Goal: Task Accomplishment & Management: Manage account settings

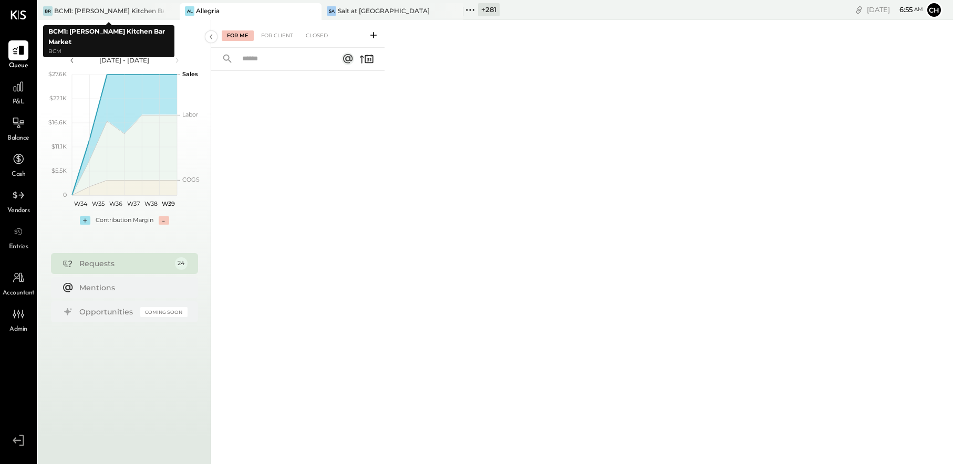
click at [171, 11] on icon at bounding box center [170, 11] width 13 height 13
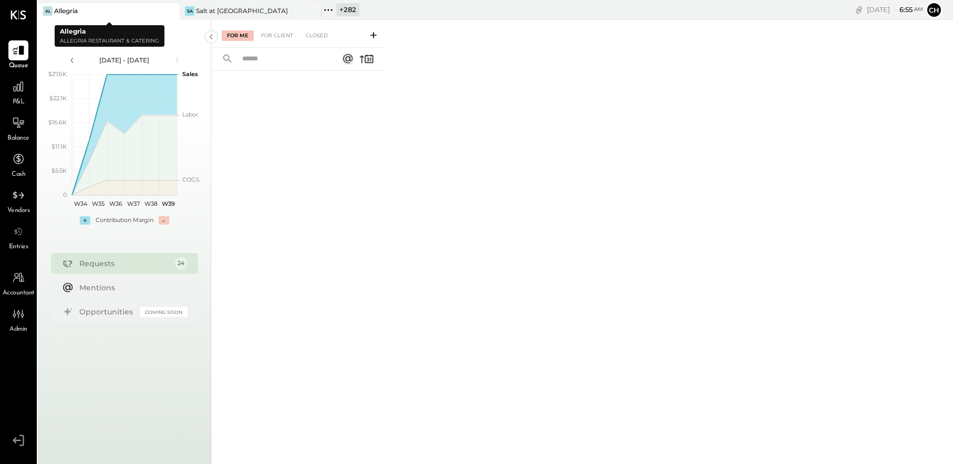
click at [172, 11] on icon at bounding box center [170, 11] width 13 height 13
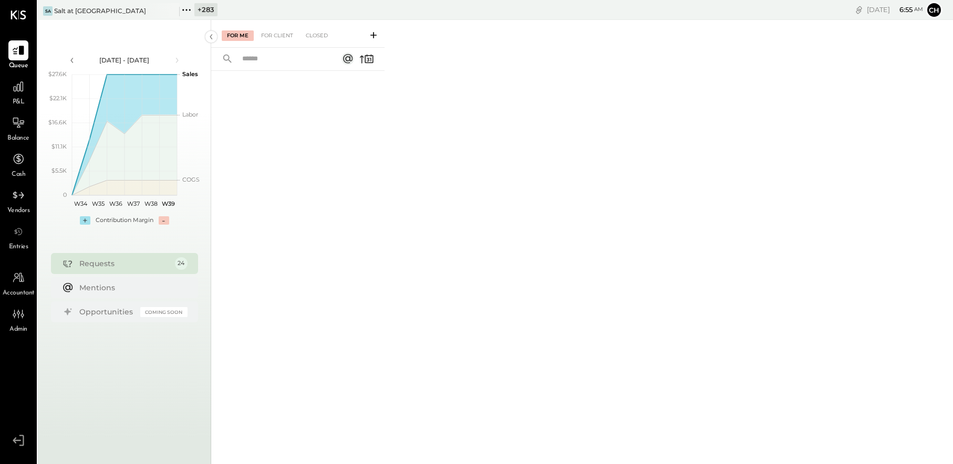
click at [172, 11] on icon at bounding box center [170, 11] width 13 height 13
click at [40, 8] on icon at bounding box center [45, 10] width 14 height 14
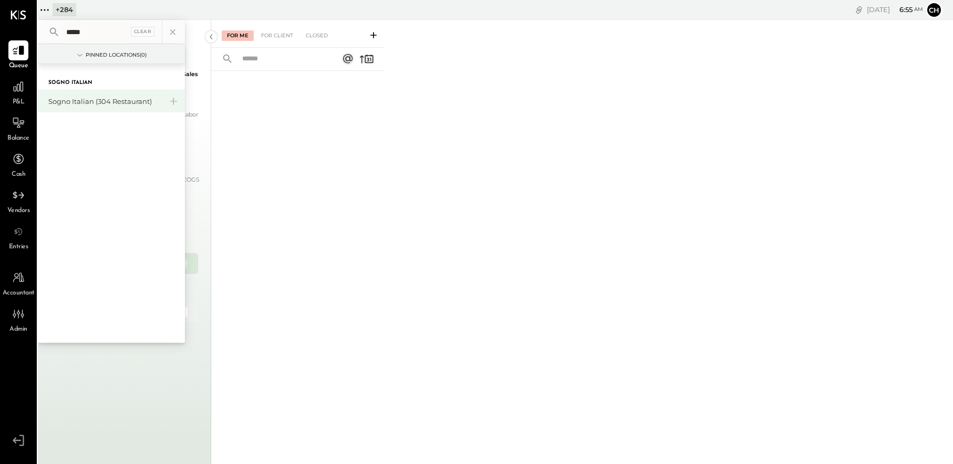
type input "*****"
click at [126, 99] on div "Sogno Italian (304 Restaurant)" at bounding box center [104, 102] width 113 height 10
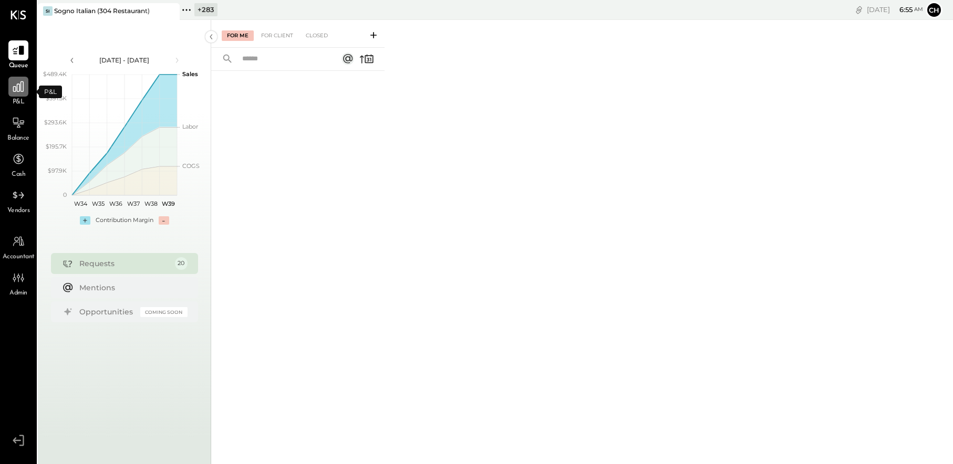
click at [20, 88] on icon at bounding box center [18, 86] width 11 height 11
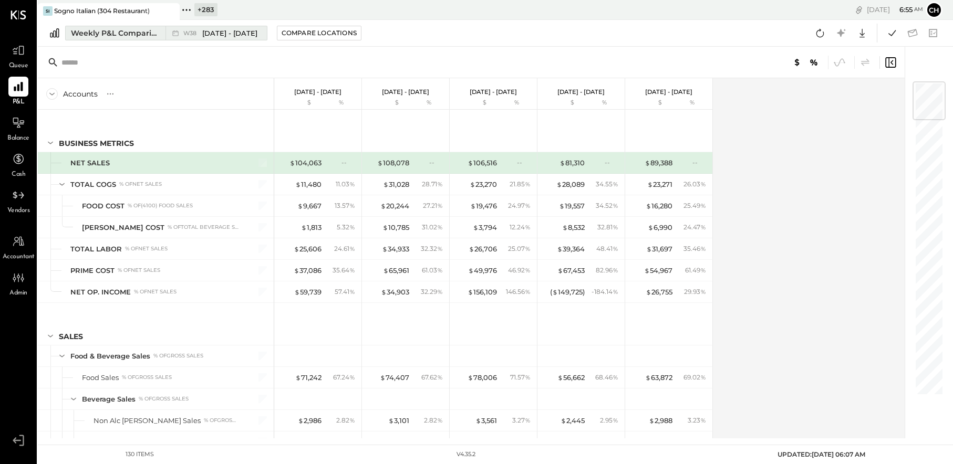
click at [141, 35] on div "Weekly P&L Comparison" at bounding box center [115, 33] width 88 height 11
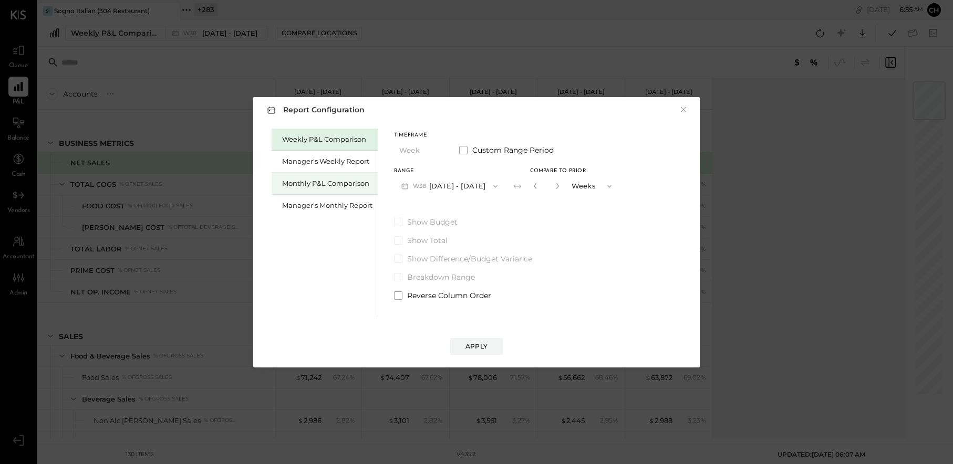
click at [324, 180] on div "Monthly P&L Comparison" at bounding box center [327, 184] width 90 height 10
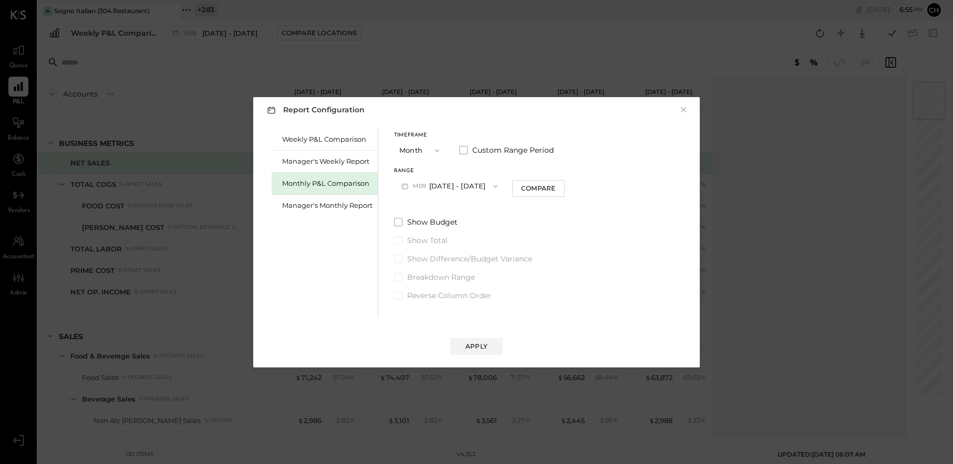
click at [447, 186] on button "M09 [DATE] - [DATE]" at bounding box center [449, 185] width 111 height 19
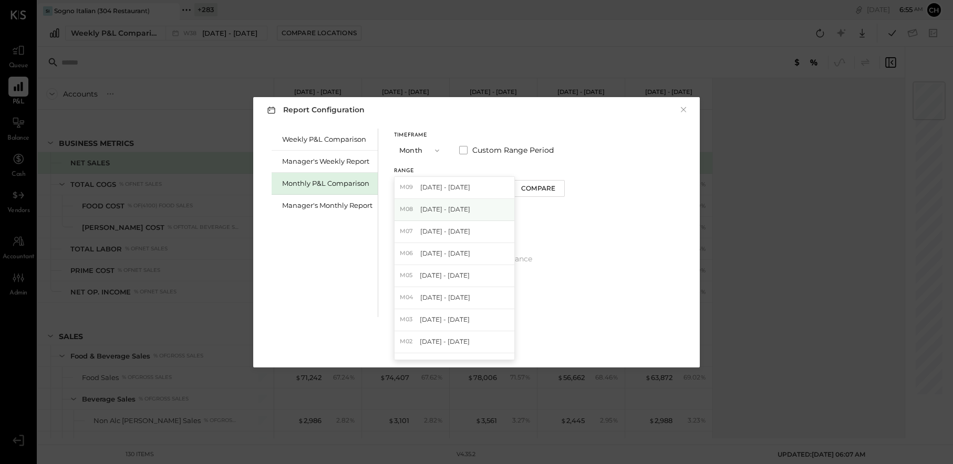
click at [448, 205] on span "[DATE] - [DATE]" at bounding box center [445, 209] width 50 height 9
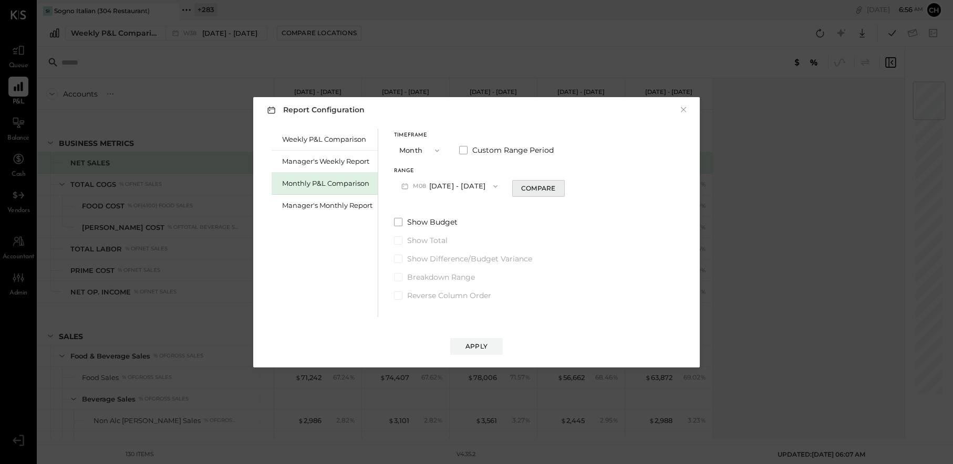
click at [537, 194] on button "Compare" at bounding box center [538, 188] width 53 height 17
click at [554, 185] on icon "button" at bounding box center [557, 186] width 6 height 6
type input "*"
click at [483, 346] on div "Apply" at bounding box center [476, 346] width 22 height 9
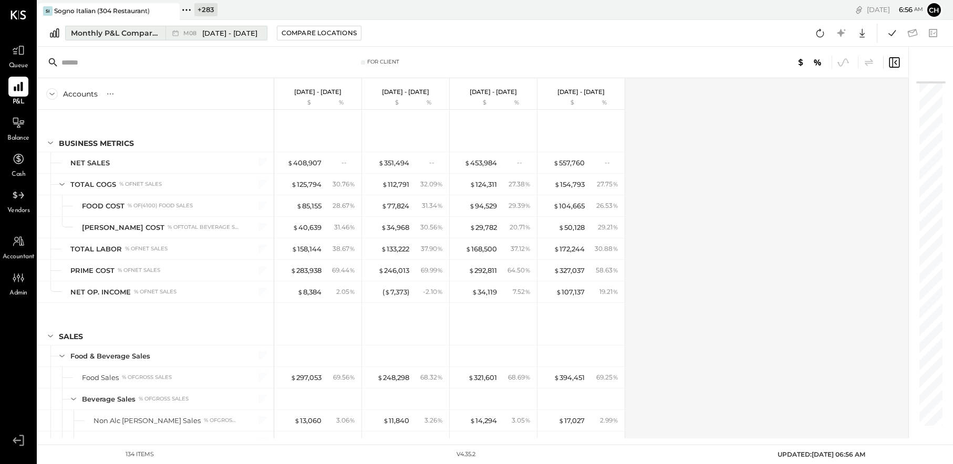
click at [147, 33] on div "Monthly P&L Comparison" at bounding box center [115, 33] width 88 height 11
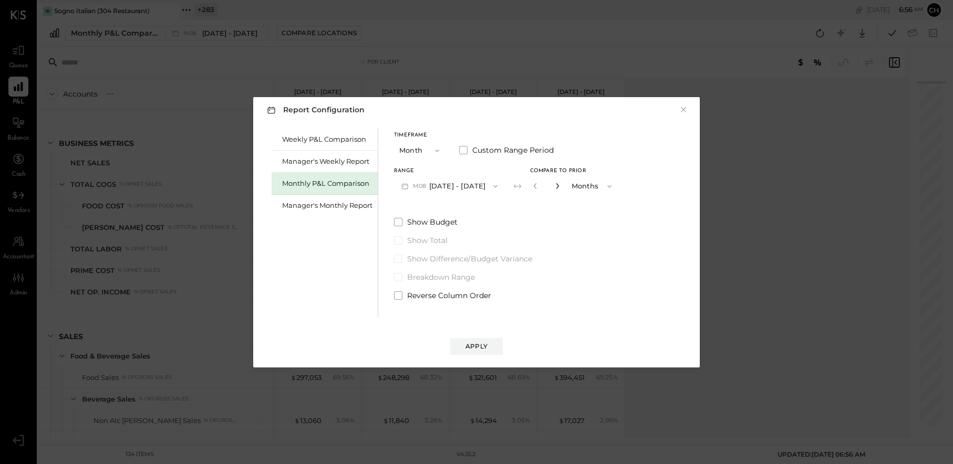
click at [554, 189] on icon "button" at bounding box center [557, 186] width 6 height 6
type input "*"
click at [486, 349] on div "Apply" at bounding box center [476, 346] width 22 height 9
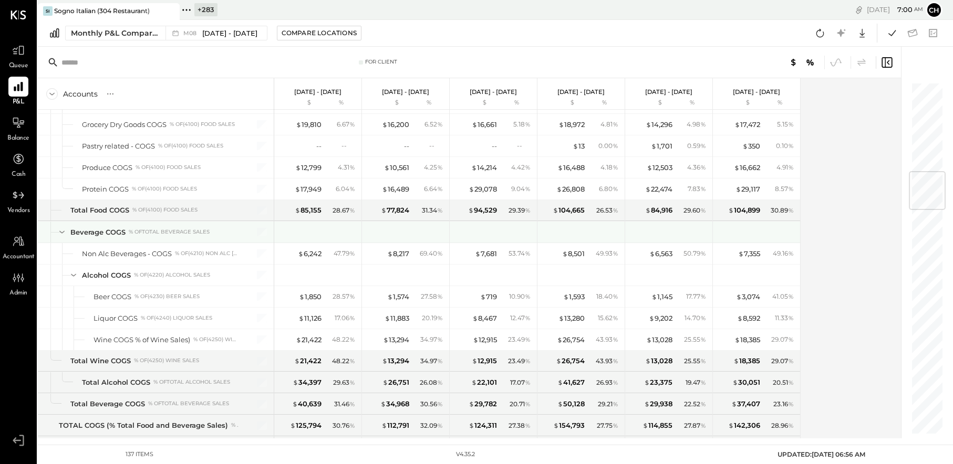
scroll to position [755, 0]
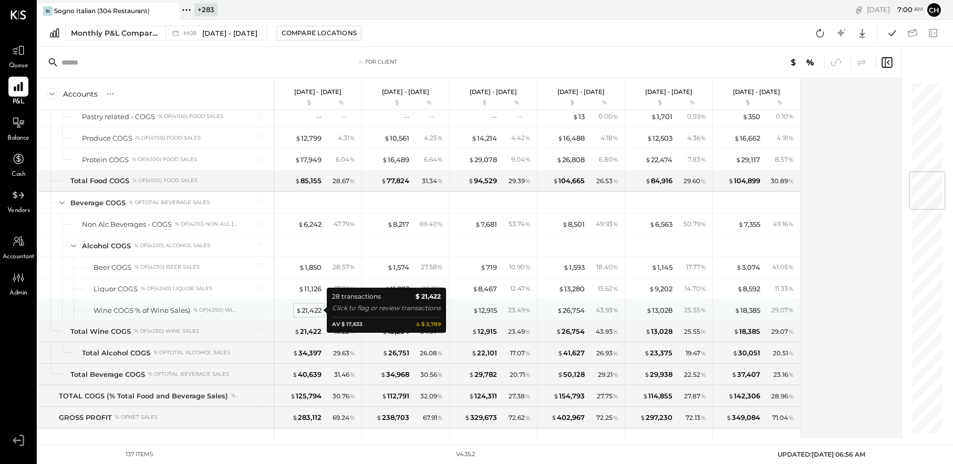
click at [307, 310] on div "$ 21,422" at bounding box center [309, 311] width 26 height 10
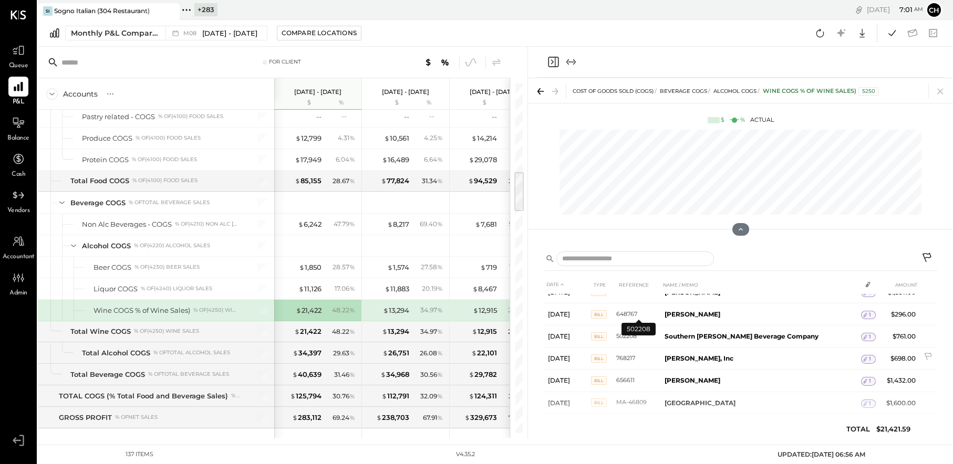
scroll to position [516, 0]
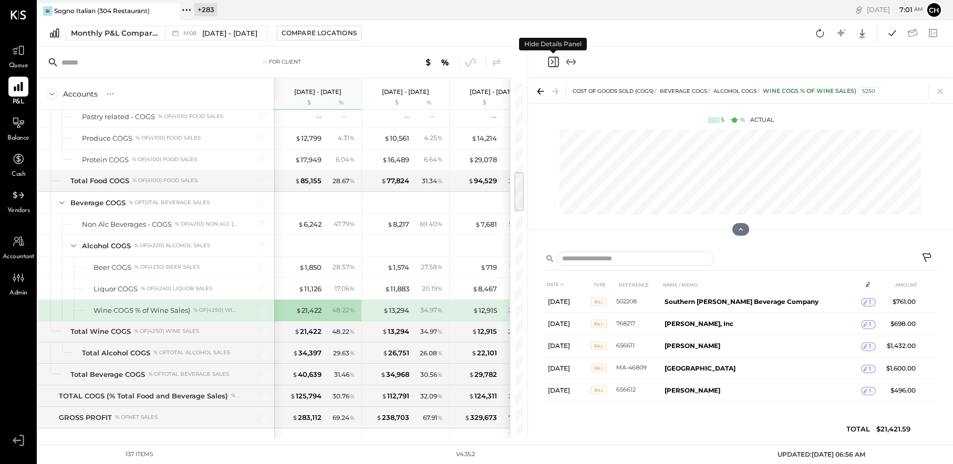
click at [554, 62] on icon "Close panel" at bounding box center [553, 62] width 13 height 13
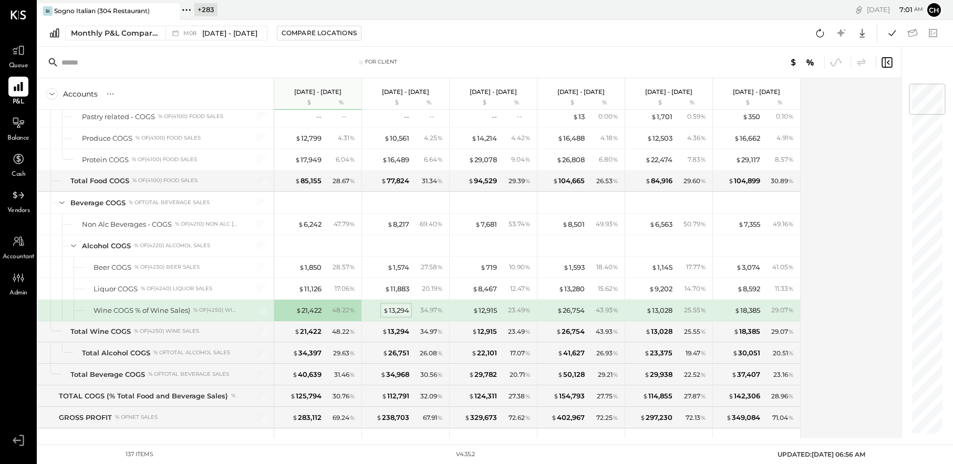
click at [400, 310] on div "$ 13,294" at bounding box center [396, 311] width 26 height 10
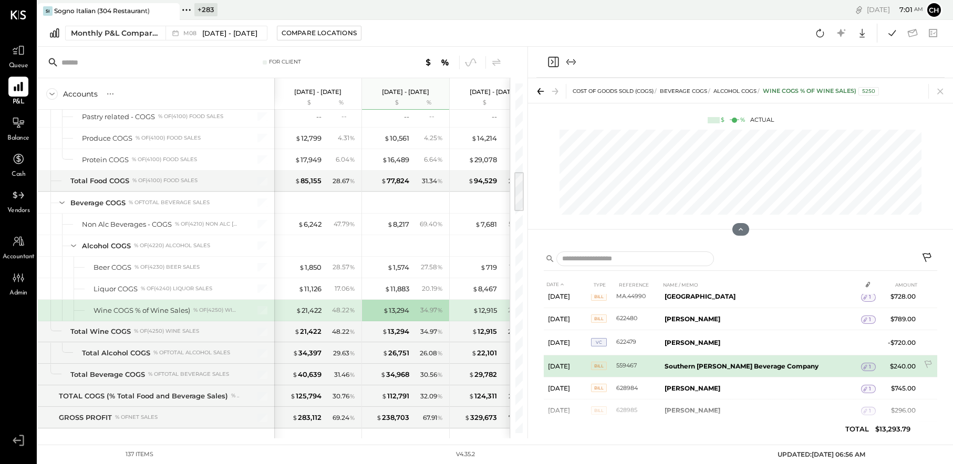
scroll to position [596, 0]
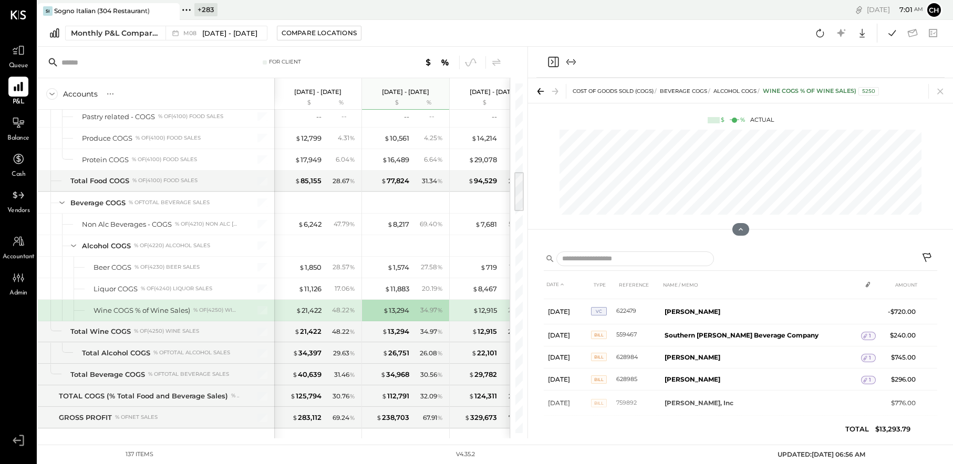
click at [548, 58] on icon "Close panel" at bounding box center [553, 62] width 11 height 11
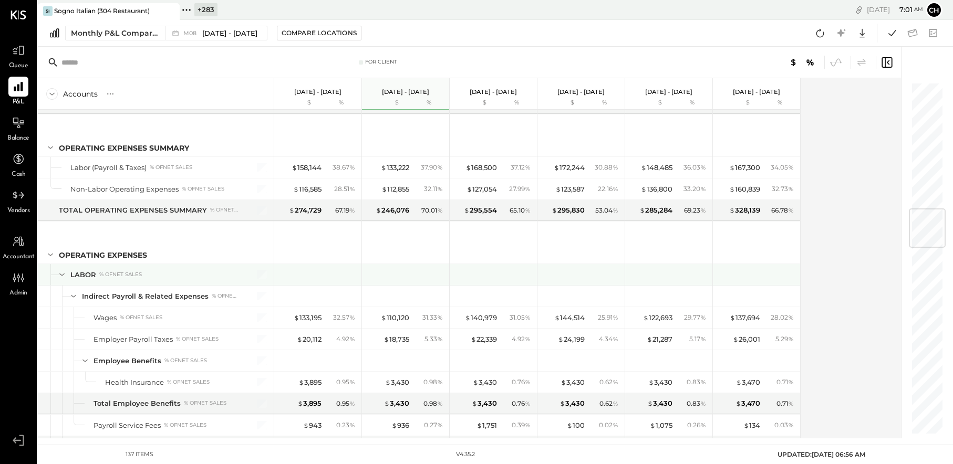
scroll to position [1113, 0]
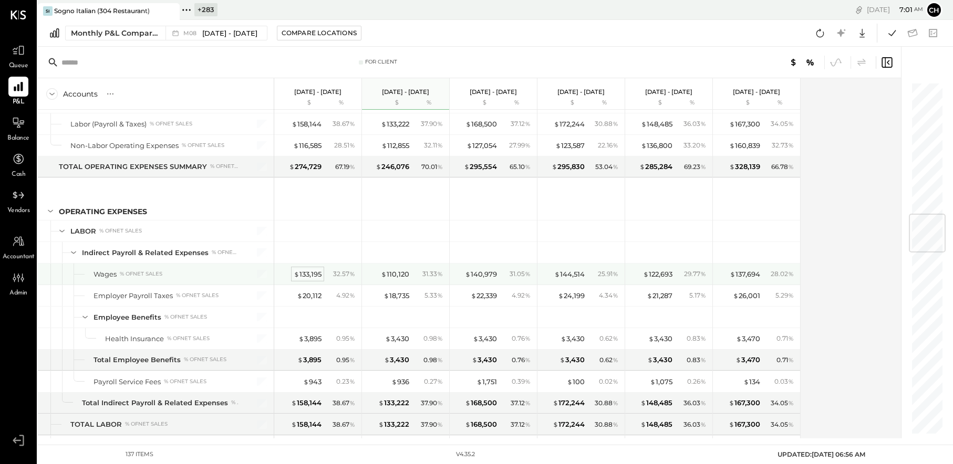
click at [310, 274] on div "$ 133,195" at bounding box center [308, 274] width 28 height 10
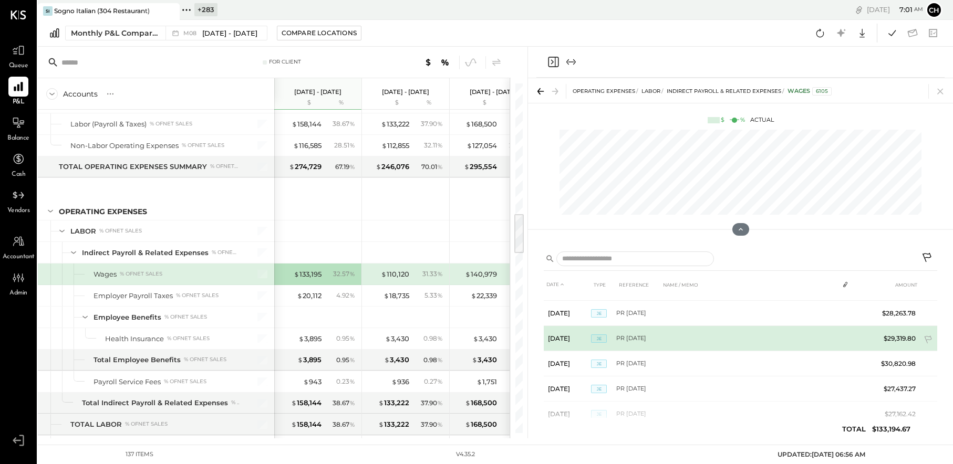
scroll to position [44, 0]
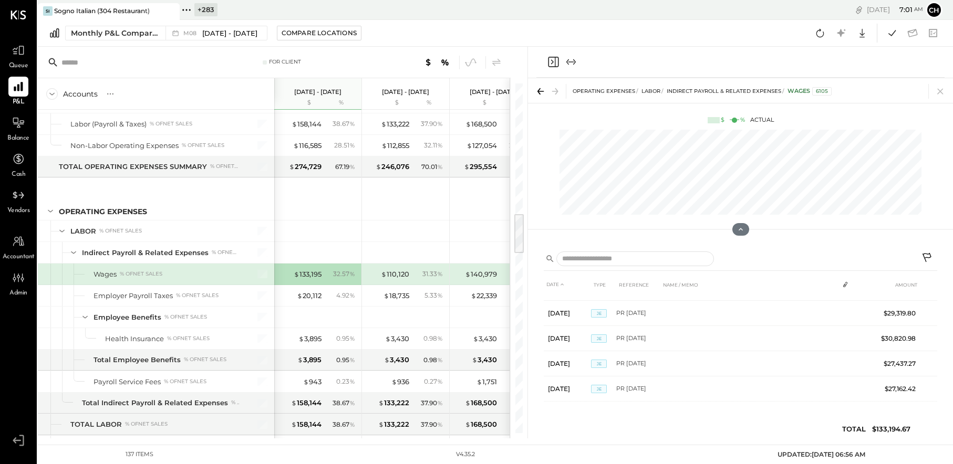
click at [550, 63] on icon "Close panel" at bounding box center [553, 62] width 13 height 13
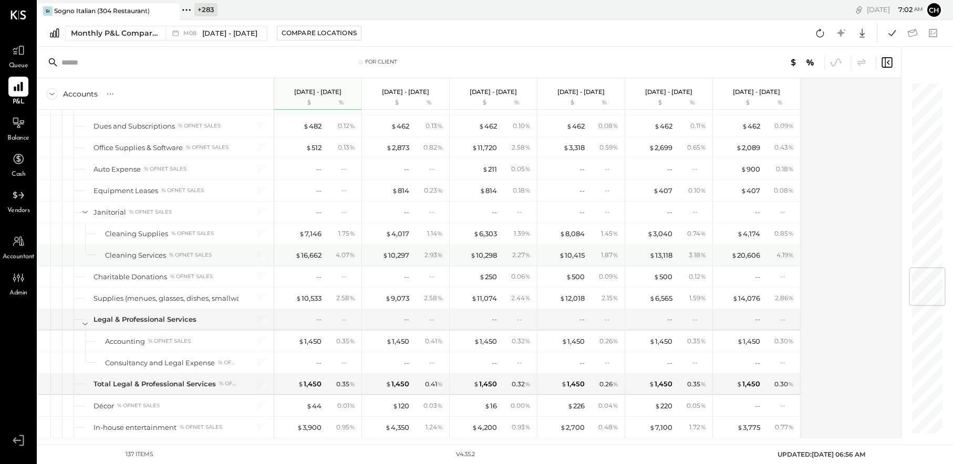
scroll to position [1417, 0]
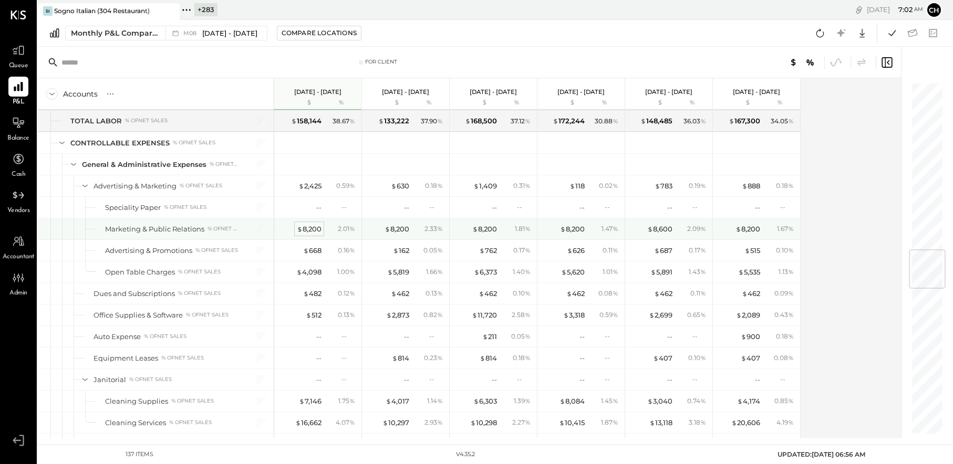
click at [315, 228] on div "$ 8,200" at bounding box center [309, 229] width 25 height 10
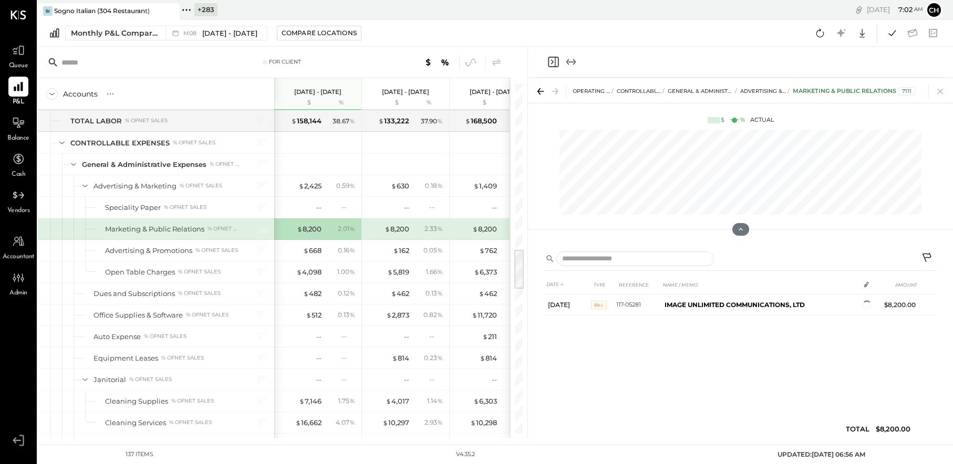
click at [549, 59] on icon "Close panel" at bounding box center [553, 62] width 13 height 13
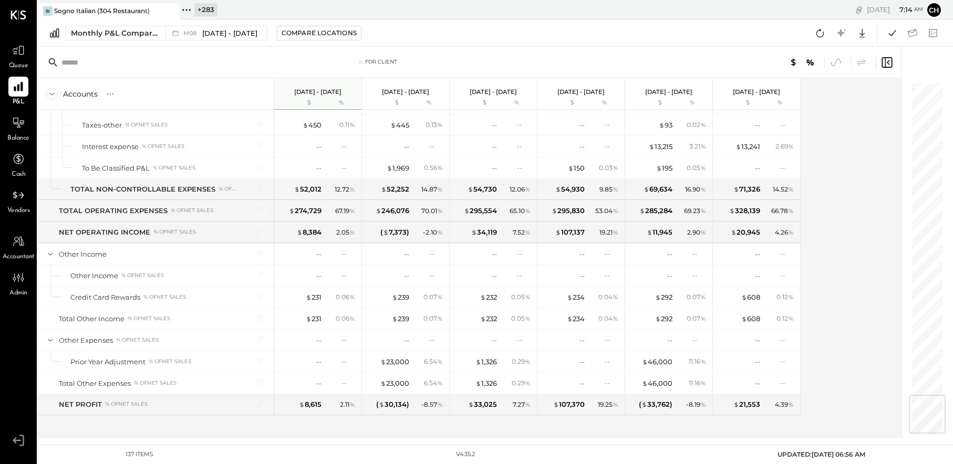
scroll to position [2639, 0]
click at [21, 245] on icon at bounding box center [19, 242] width 14 height 14
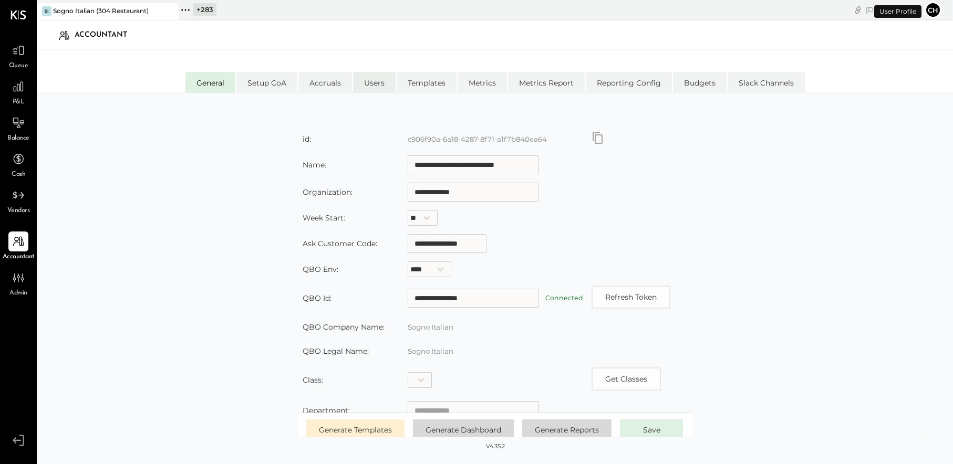
click at [380, 79] on li "Users" at bounding box center [374, 82] width 43 height 21
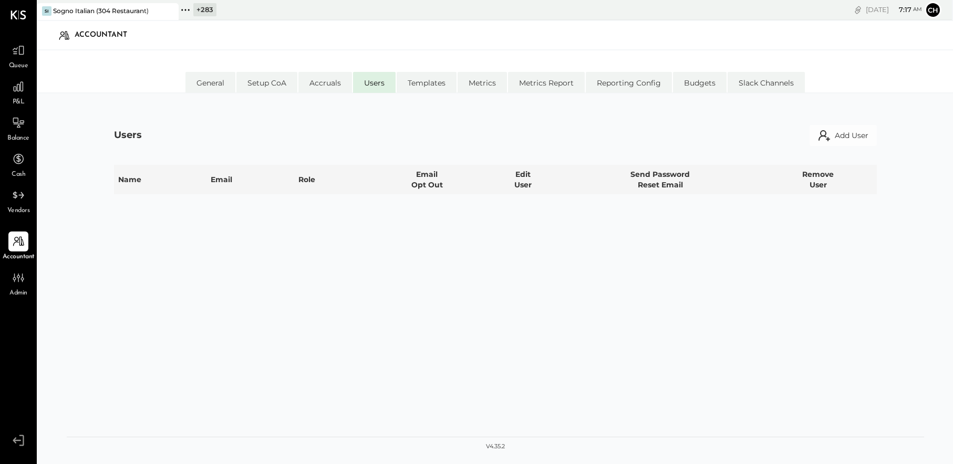
select select "*****"
select select "**********"
select select "*****"
select select "********"
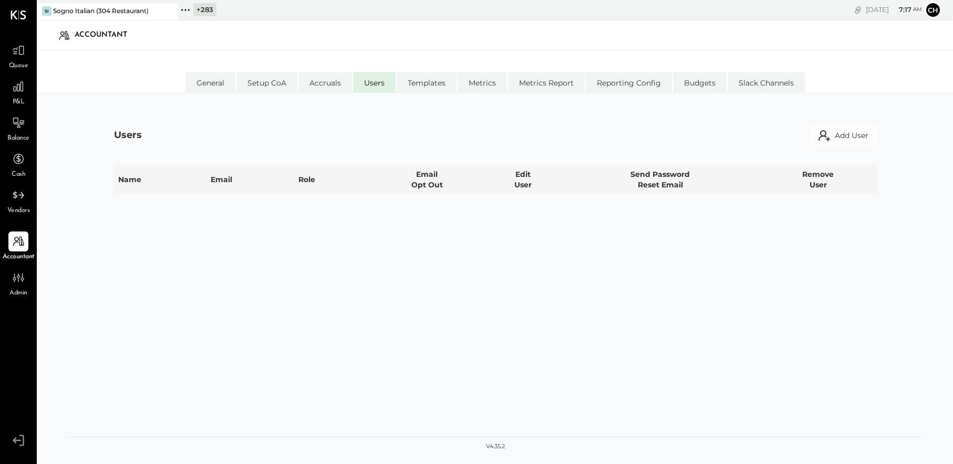
select select "**********"
select select "*****"
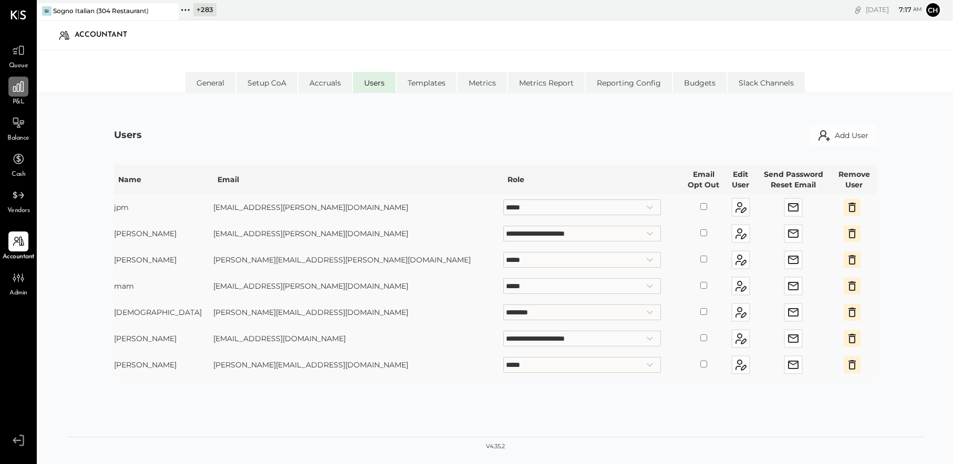
click at [21, 86] on icon at bounding box center [18, 86] width 11 height 11
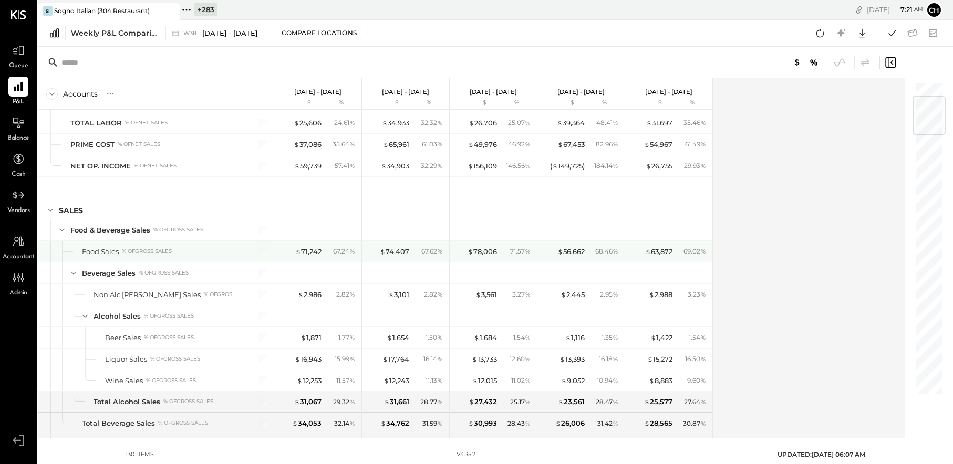
scroll to position [156, 0]
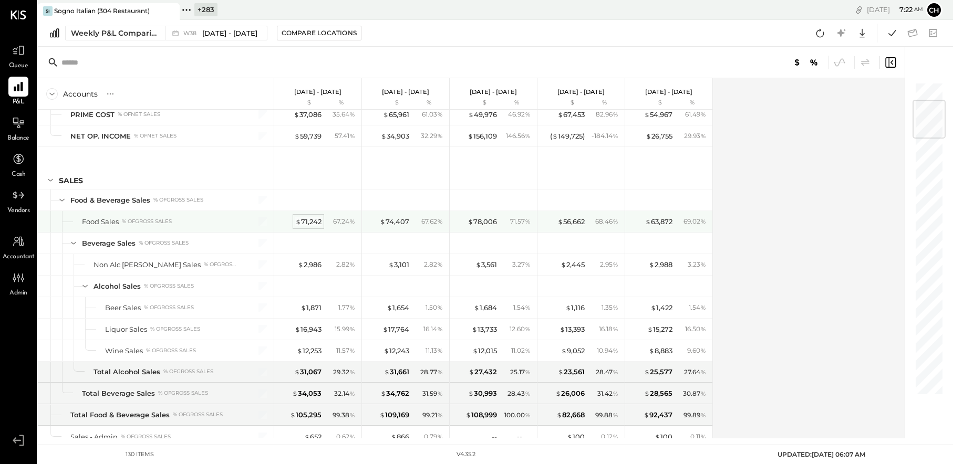
click at [312, 221] on div "$ 71,242" at bounding box center [308, 222] width 26 height 10
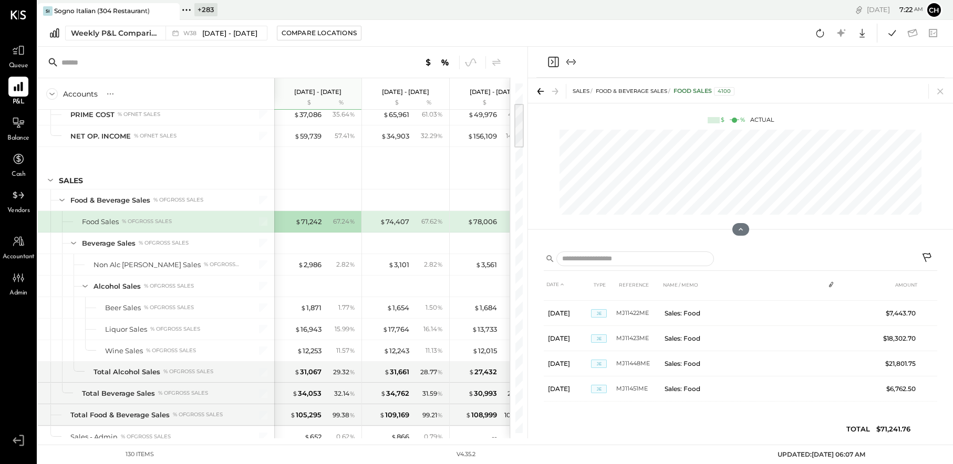
scroll to position [40, 0]
click at [554, 63] on icon "Close panel" at bounding box center [553, 62] width 13 height 13
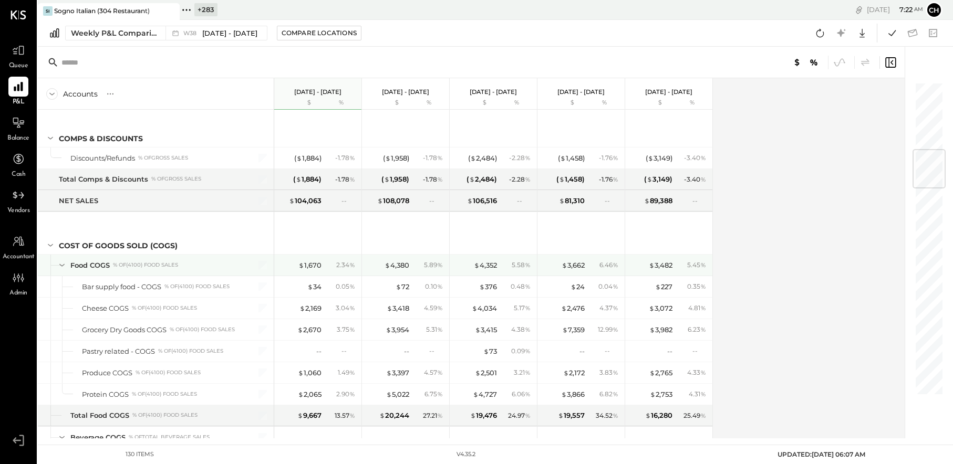
scroll to position [575, 0]
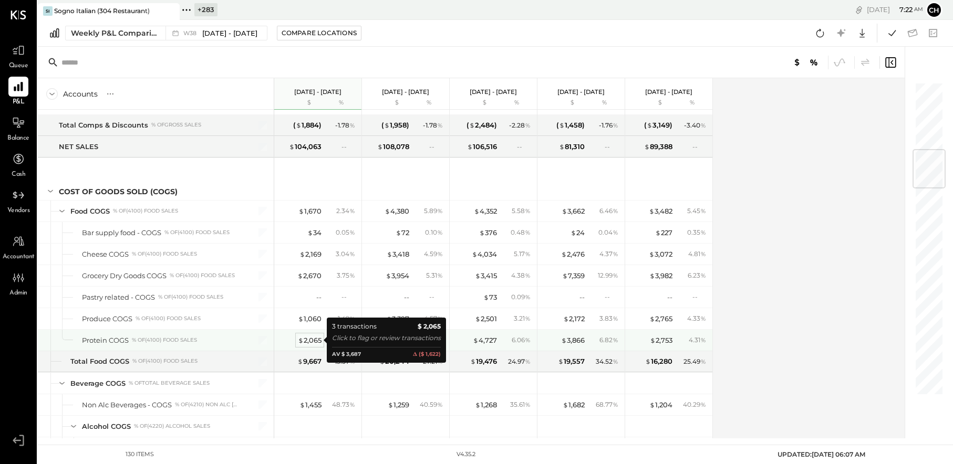
click at [315, 338] on div "$ 2,065" at bounding box center [310, 341] width 24 height 10
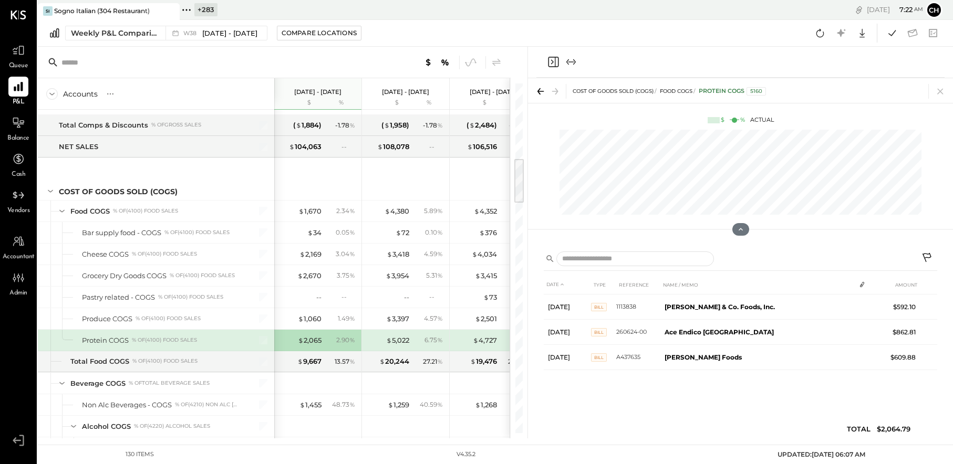
click at [552, 58] on icon "Close panel" at bounding box center [553, 62] width 13 height 13
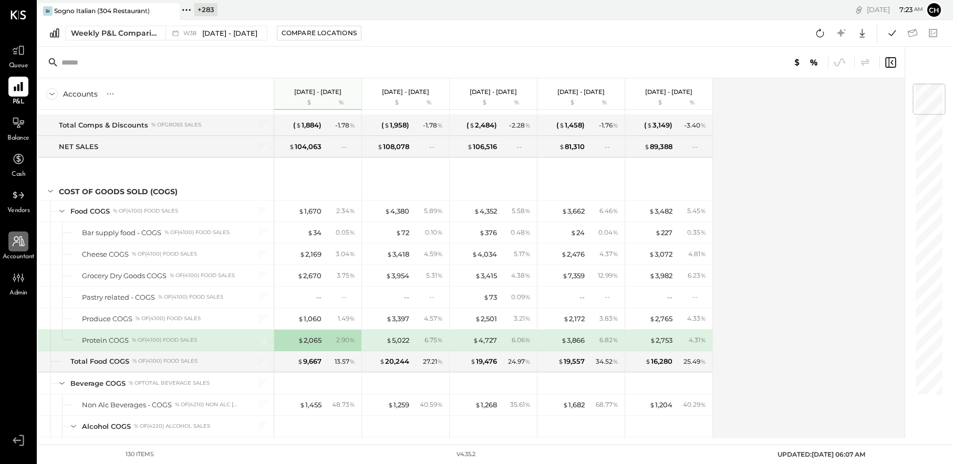
click at [16, 243] on icon at bounding box center [19, 242] width 14 height 14
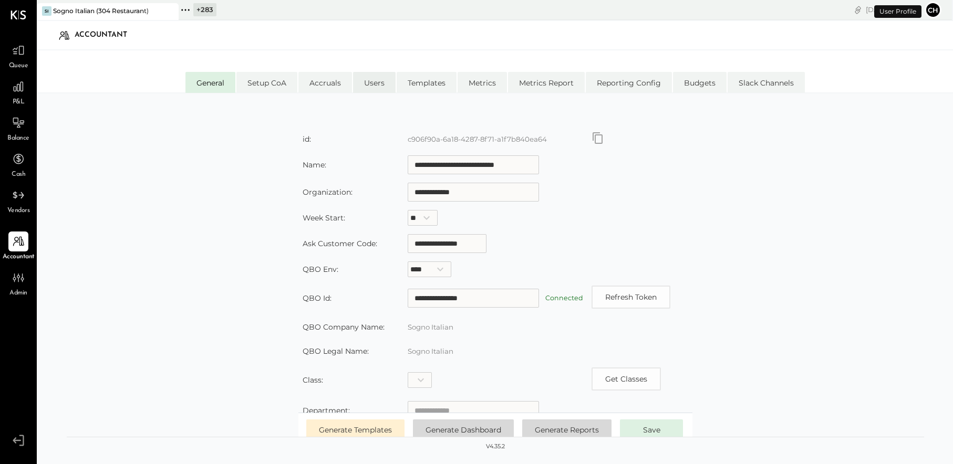
click at [383, 80] on li "Users" at bounding box center [374, 82] width 43 height 21
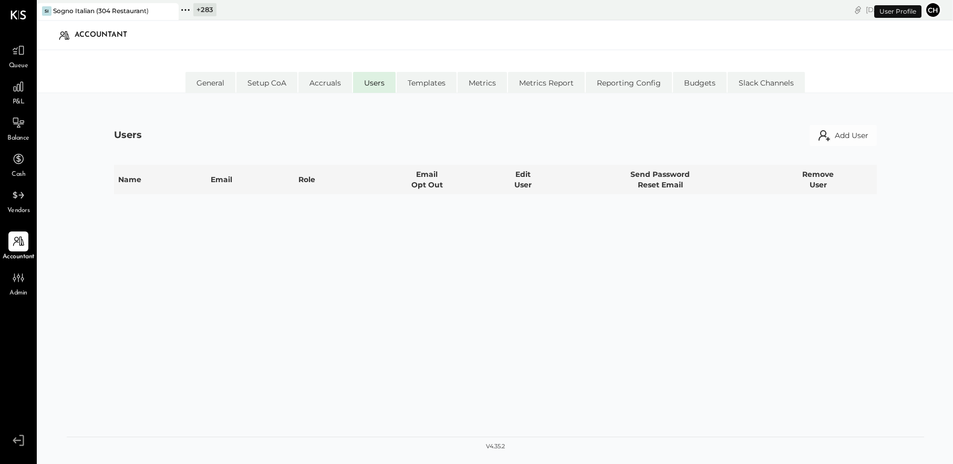
select select "*****"
select select "**********"
select select "*****"
select select "********"
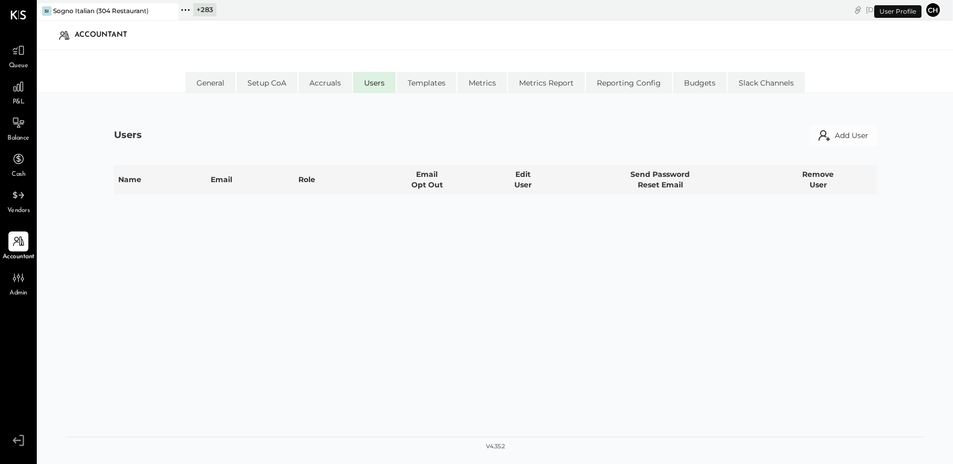
select select "**********"
select select "*****"
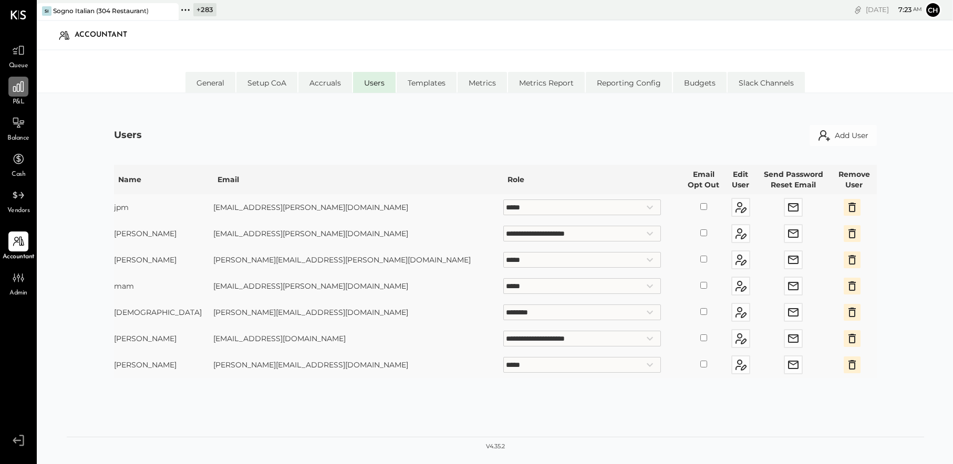
click at [17, 88] on icon at bounding box center [19, 87] width 14 height 14
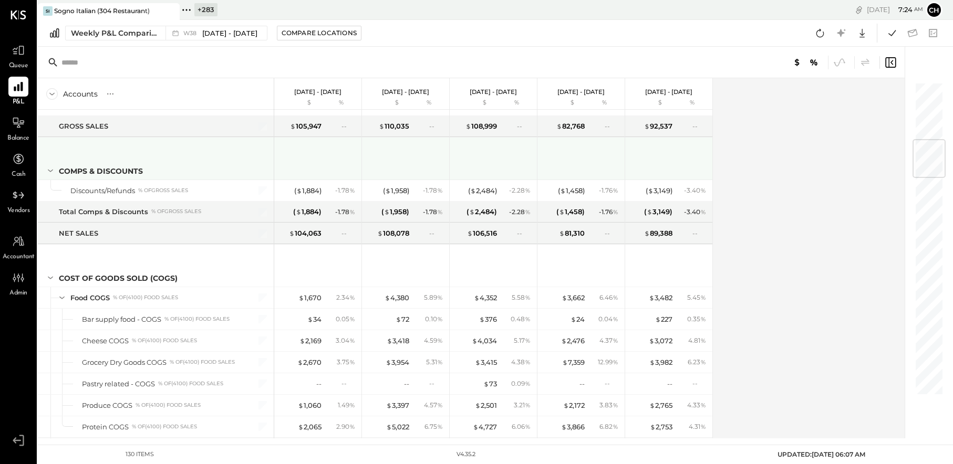
scroll to position [628, 0]
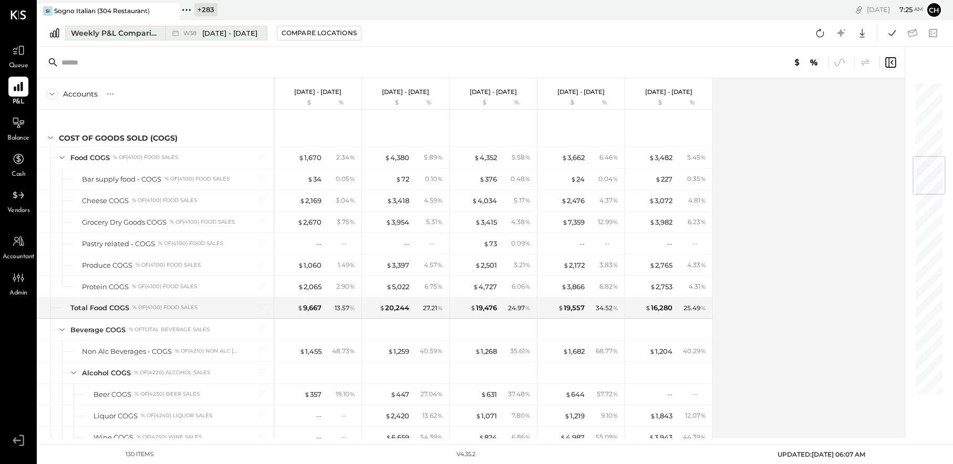
click at [141, 31] on div "Weekly P&L Comparison" at bounding box center [115, 33] width 88 height 11
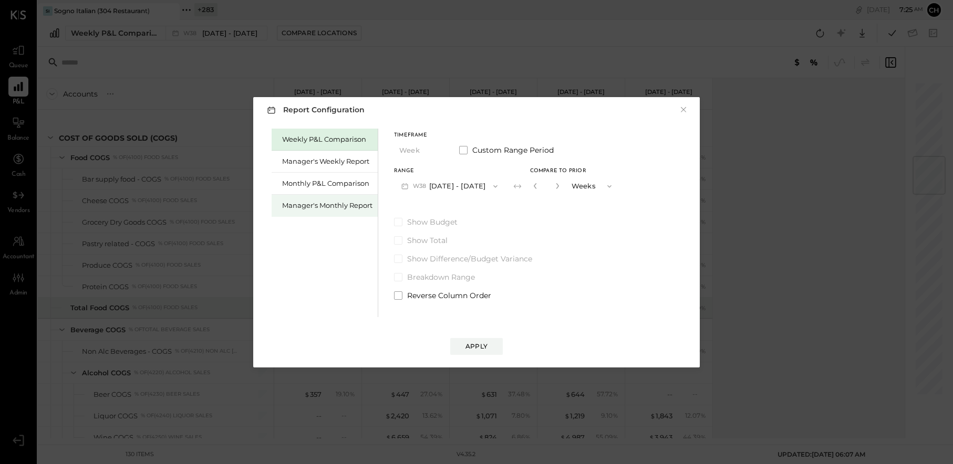
click at [348, 201] on div "Manager's Monthly Report" at bounding box center [327, 206] width 90 height 10
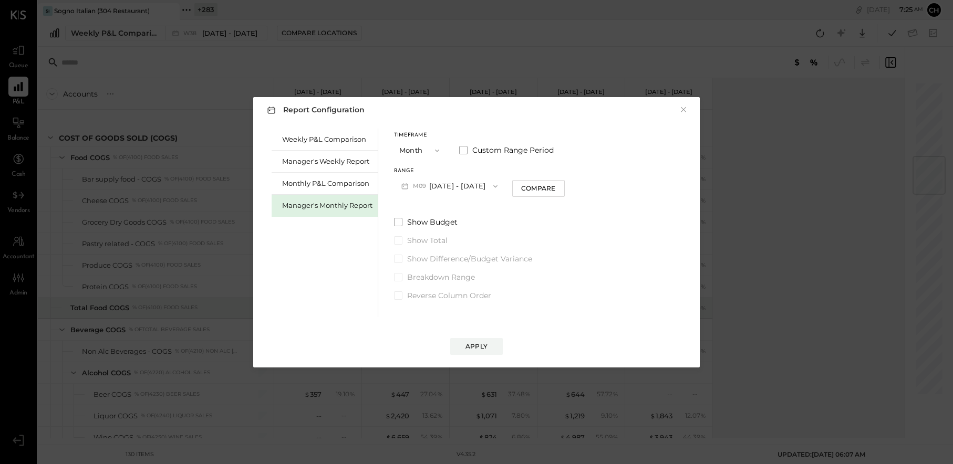
click at [451, 189] on button "M09 [DATE] - [DATE]" at bounding box center [449, 185] width 111 height 19
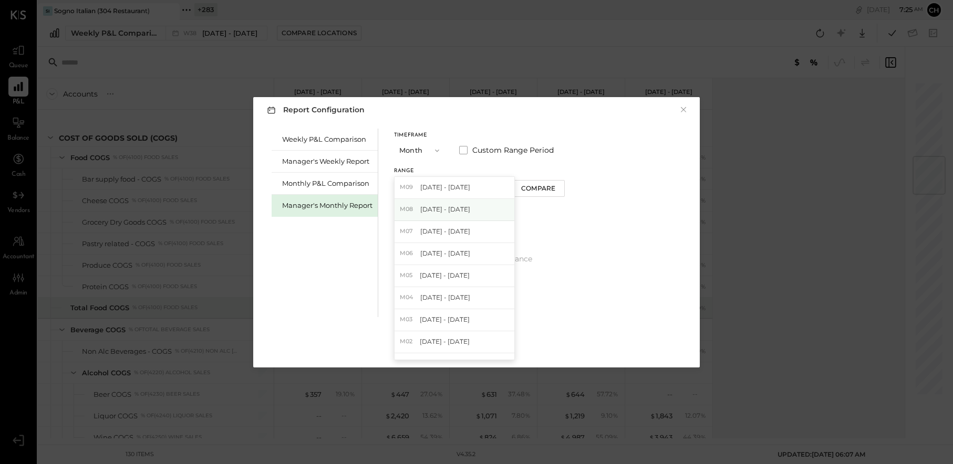
click at [453, 206] on span "[DATE] - [DATE]" at bounding box center [445, 209] width 50 height 9
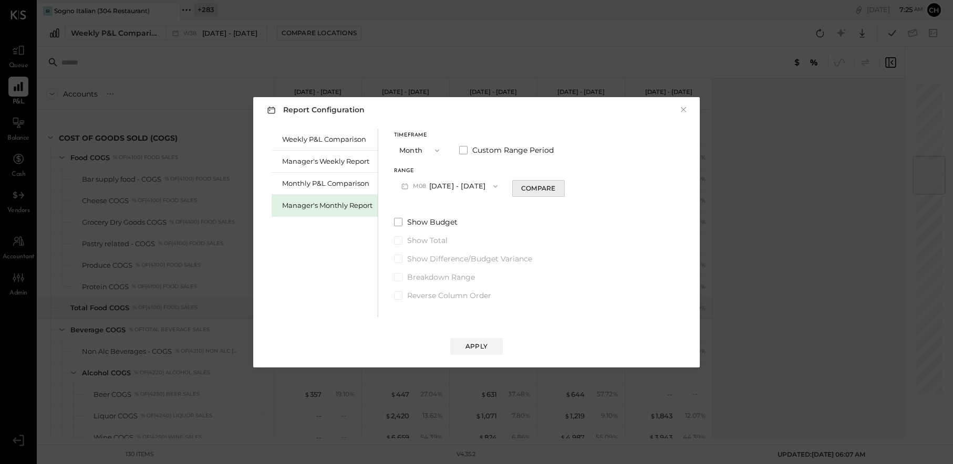
click at [528, 187] on div "Compare" at bounding box center [538, 188] width 34 height 9
click at [556, 185] on icon "button" at bounding box center [557, 186] width 6 height 6
type input "*"
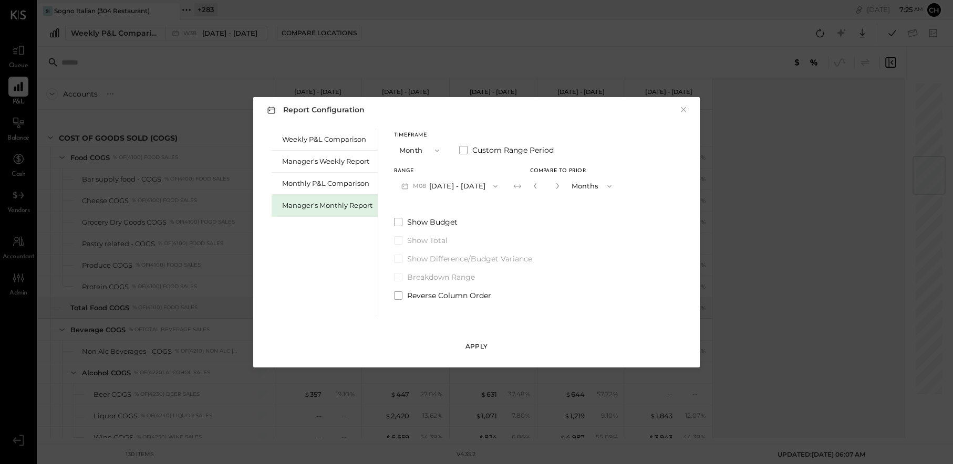
click at [478, 351] on button "Apply" at bounding box center [476, 346] width 53 height 17
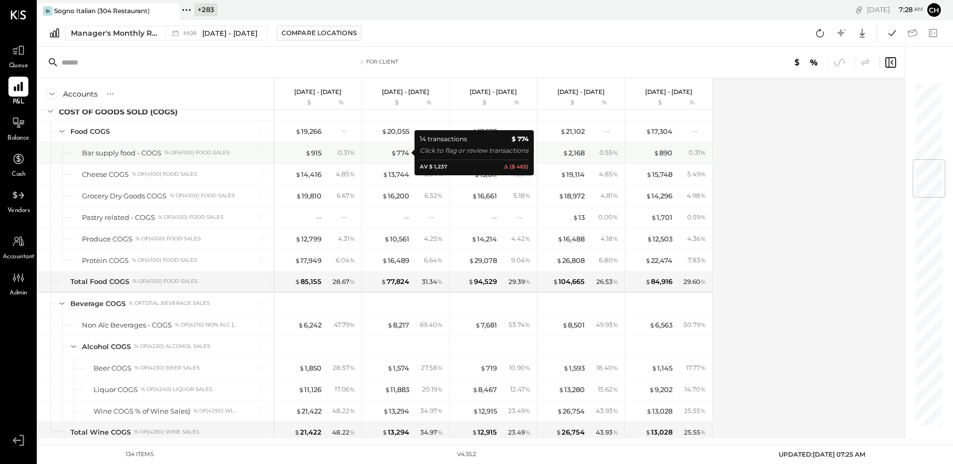
scroll to position [646, 0]
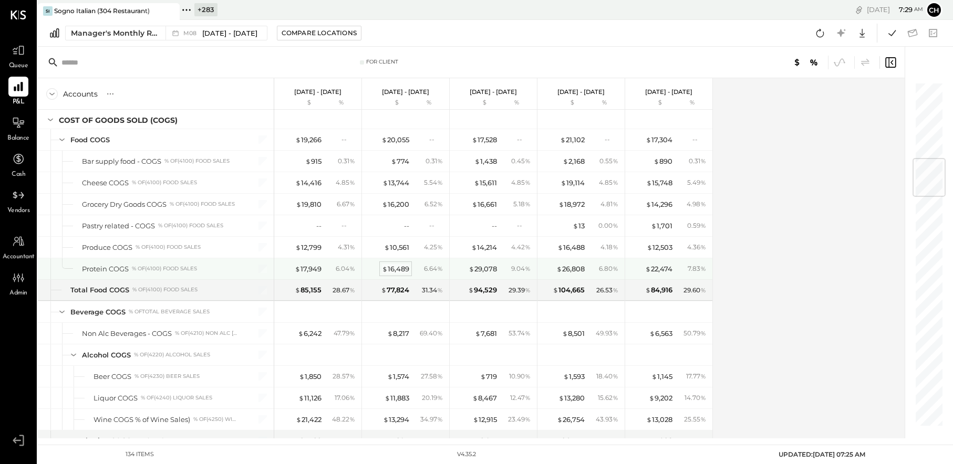
click at [399, 270] on div "$ 16,489" at bounding box center [395, 269] width 27 height 10
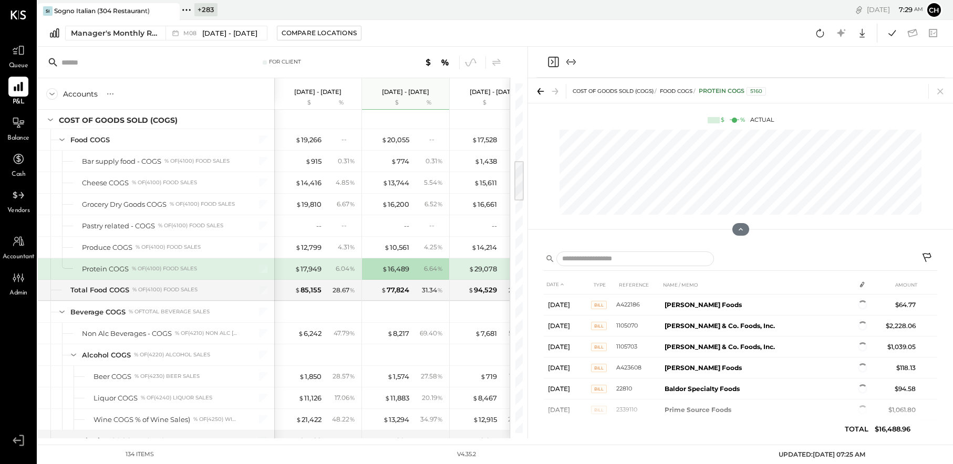
click at [550, 62] on icon "Close panel" at bounding box center [553, 62] width 13 height 13
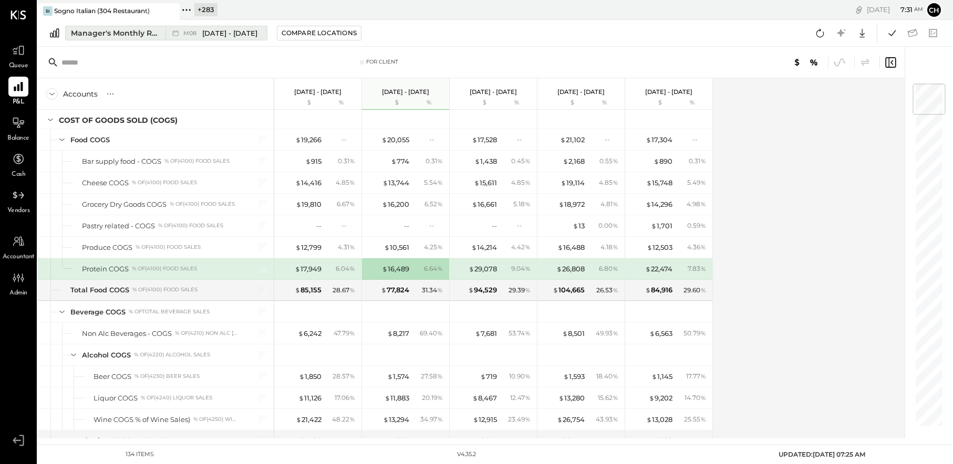
click at [142, 36] on div "Manager's Monthly Report" at bounding box center [115, 33] width 88 height 11
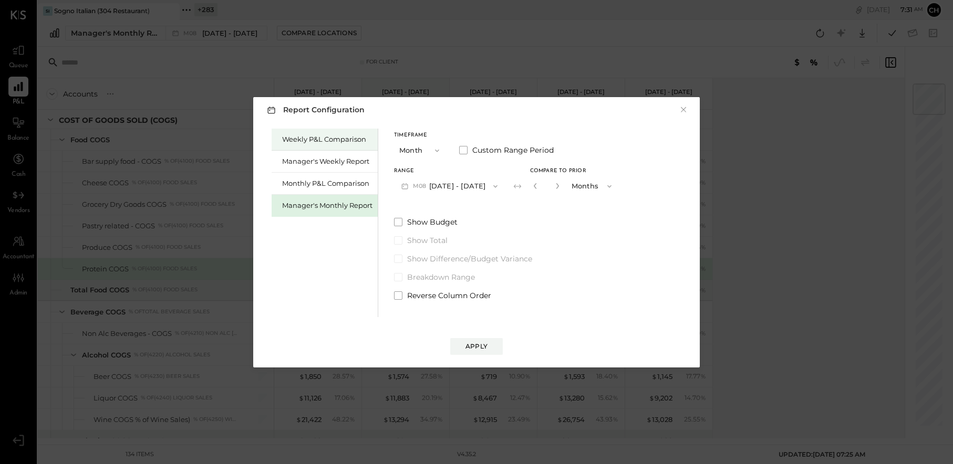
click at [307, 134] on div "Weekly P&L Comparison" at bounding box center [327, 139] width 90 height 10
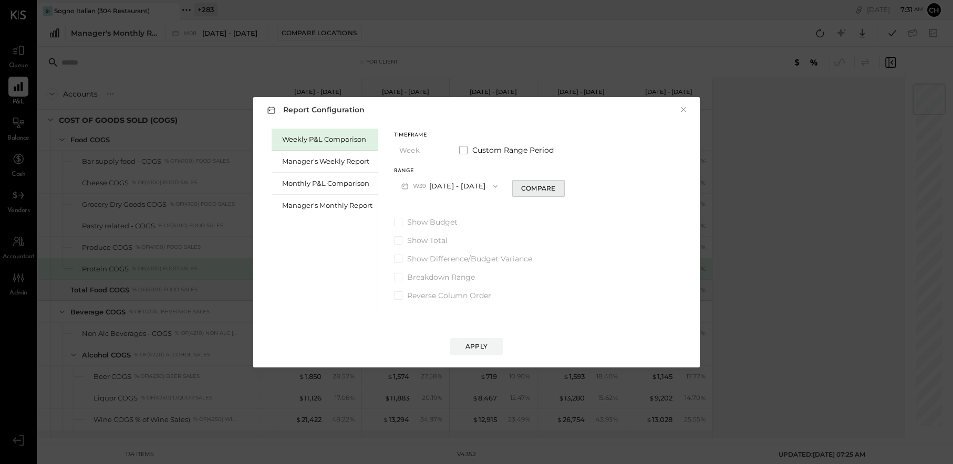
click at [519, 187] on button "Compare" at bounding box center [538, 188] width 53 height 17
click at [560, 188] on icon "button" at bounding box center [557, 186] width 6 height 6
click at [560, 187] on icon "button" at bounding box center [557, 186] width 6 height 6
type input "*"
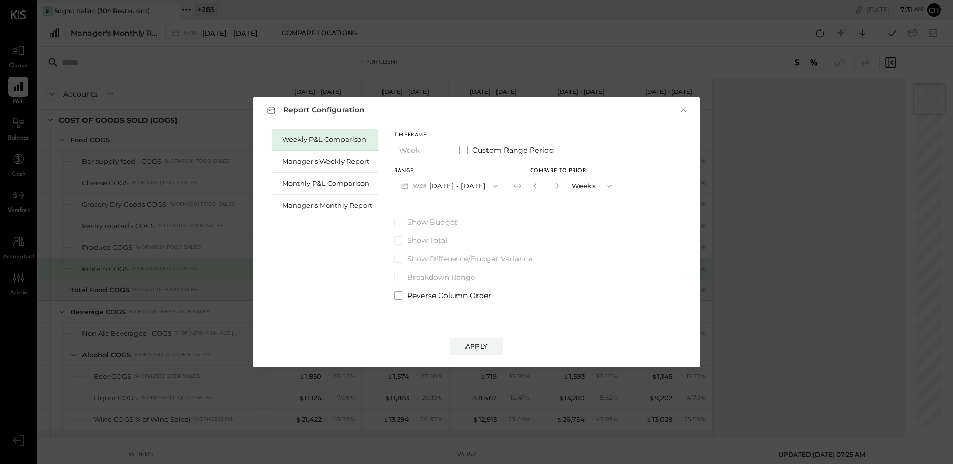
click at [488, 344] on button "Apply" at bounding box center [476, 346] width 53 height 17
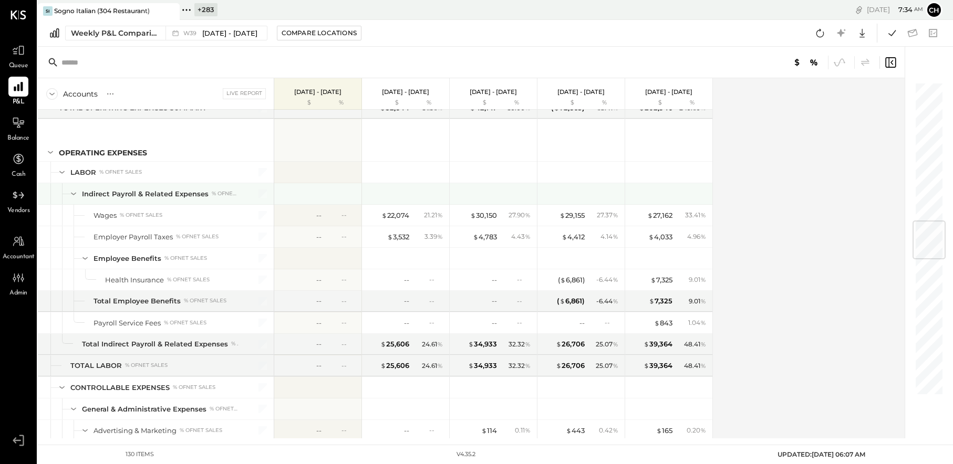
scroll to position [1177, 0]
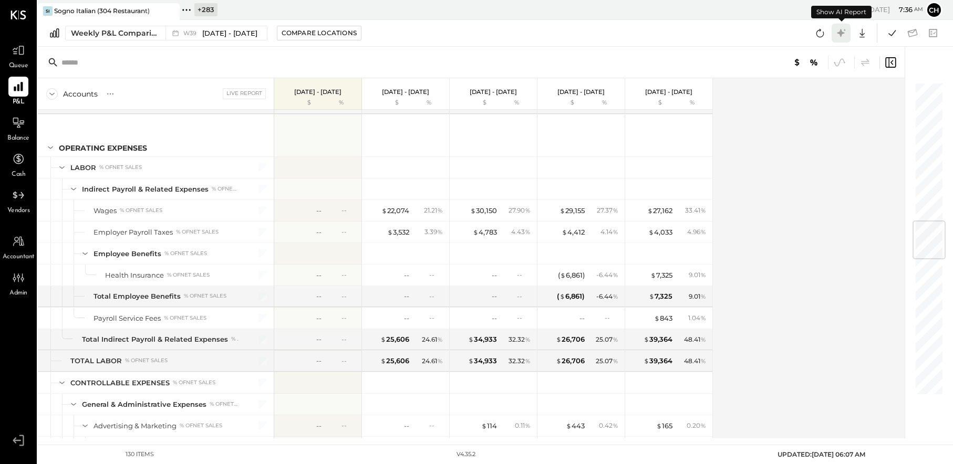
click at [840, 36] on icon at bounding box center [841, 33] width 8 height 8
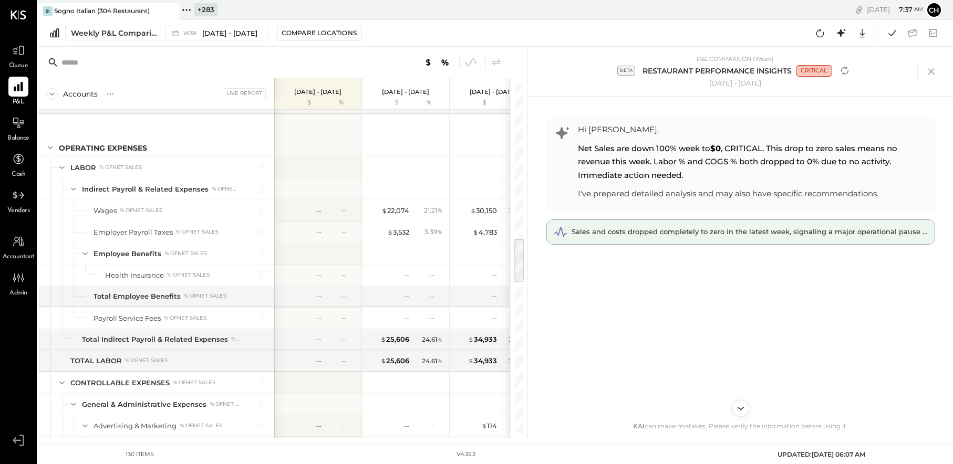
click at [718, 237] on div "Sales and costs dropped completely to zero in the latest week, signaling a majo…" at bounding box center [741, 232] width 388 height 24
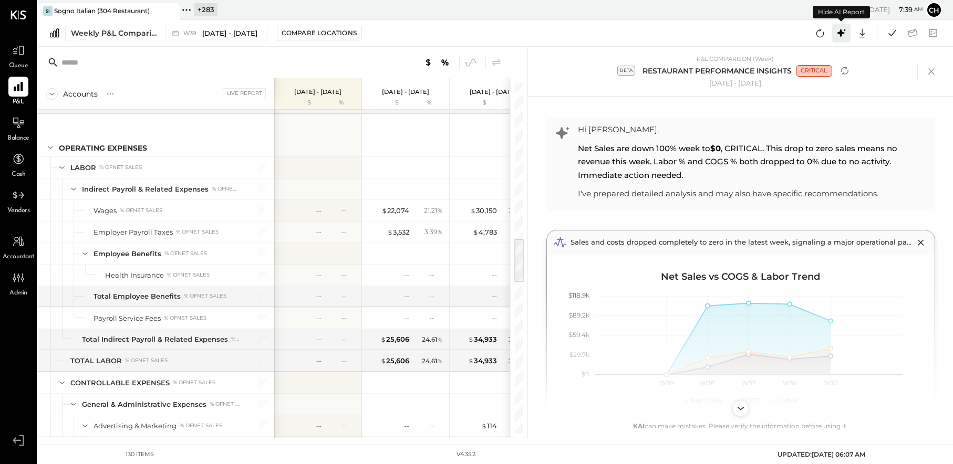
click at [841, 33] on icon at bounding box center [841, 33] width 8 height 8
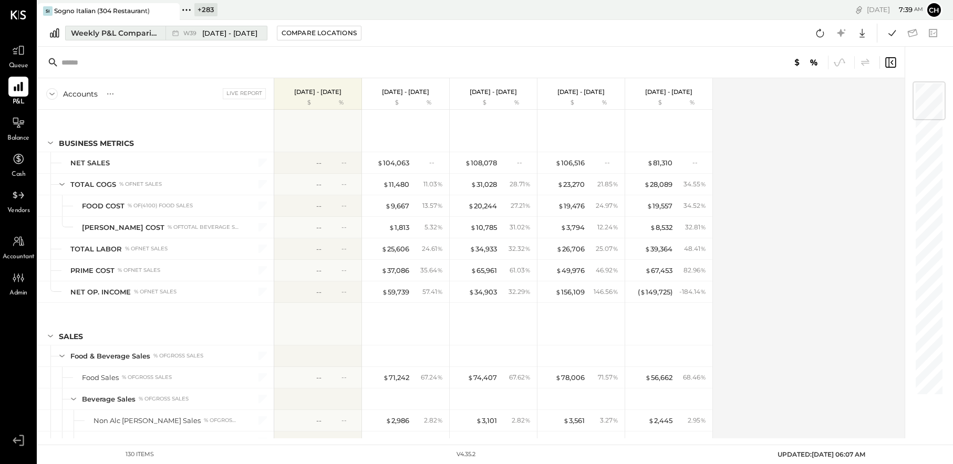
click at [139, 36] on div "Weekly P&L Comparison" at bounding box center [115, 33] width 88 height 11
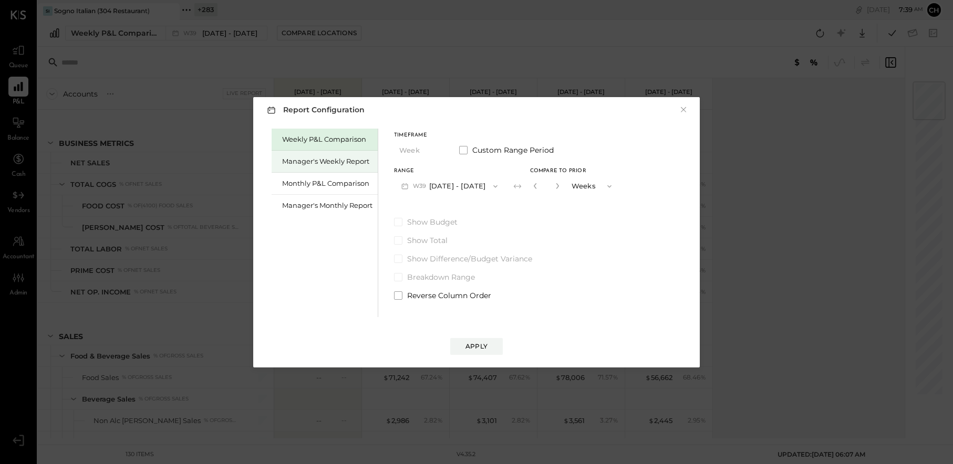
click at [329, 159] on div "Manager's Weekly Report" at bounding box center [327, 162] width 90 height 10
click at [462, 186] on button "W39 [DATE] - [DATE]" at bounding box center [449, 185] width 111 height 19
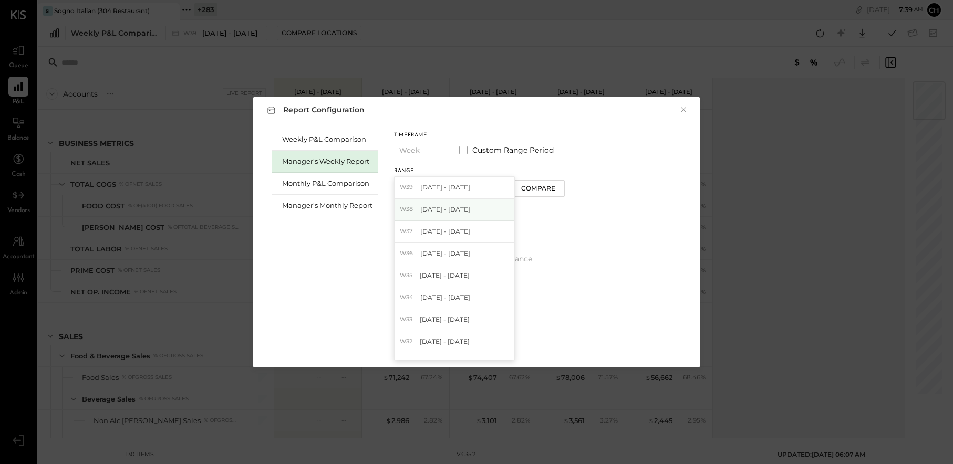
click at [460, 210] on span "[DATE] - [DATE]" at bounding box center [445, 209] width 50 height 9
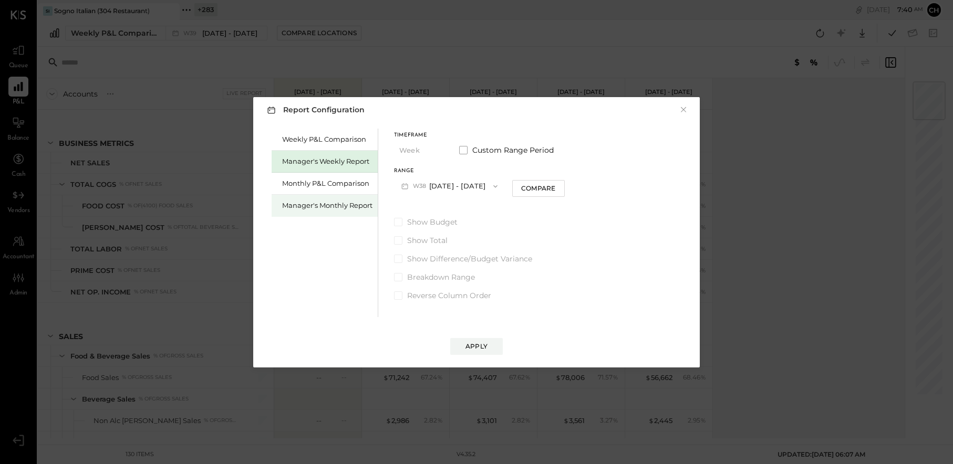
click at [345, 204] on div "Manager's Monthly Report" at bounding box center [327, 206] width 90 height 10
click at [451, 185] on button "M09 [DATE] - [DATE]" at bounding box center [449, 185] width 111 height 19
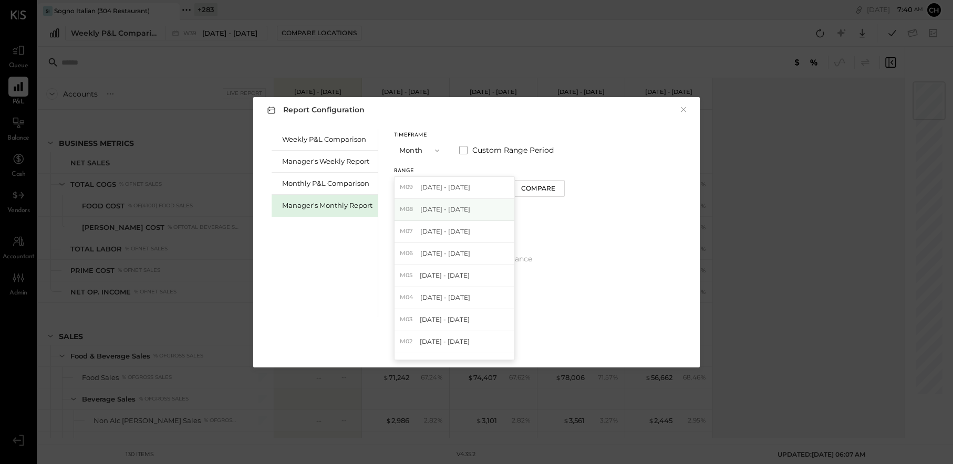
click at [455, 211] on span "[DATE] - [DATE]" at bounding box center [445, 209] width 50 height 9
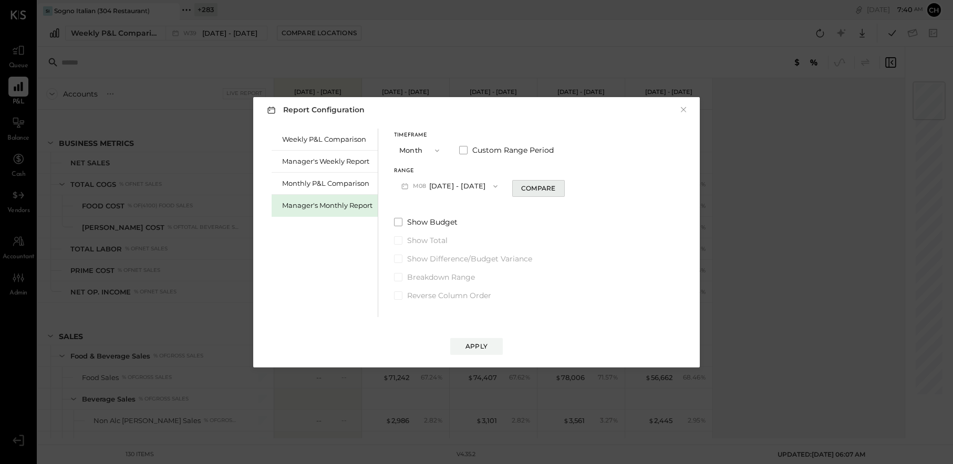
click at [541, 192] on div "Compare" at bounding box center [538, 188] width 34 height 9
click at [558, 185] on div "*" at bounding box center [546, 185] width 33 height 19
click at [554, 186] on icon "button" at bounding box center [557, 186] width 6 height 6
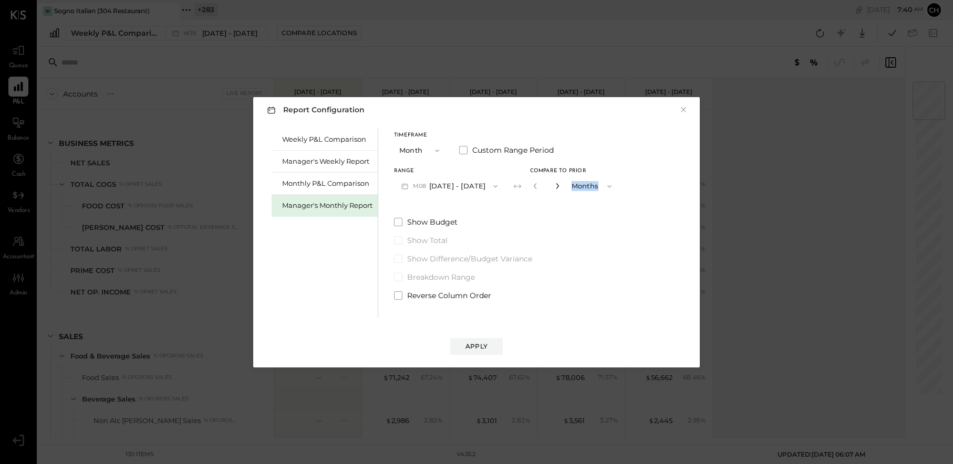
type input "*"
click at [485, 348] on div "Apply" at bounding box center [476, 346] width 22 height 9
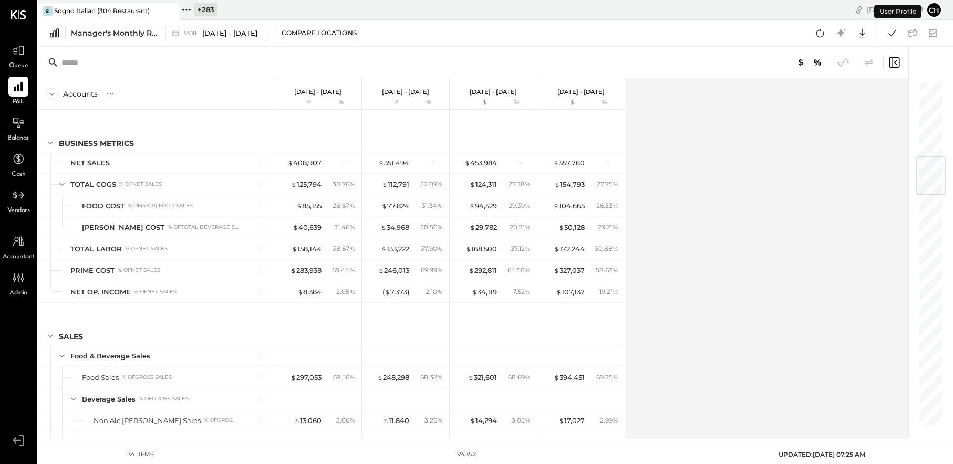
scroll to position [630, 0]
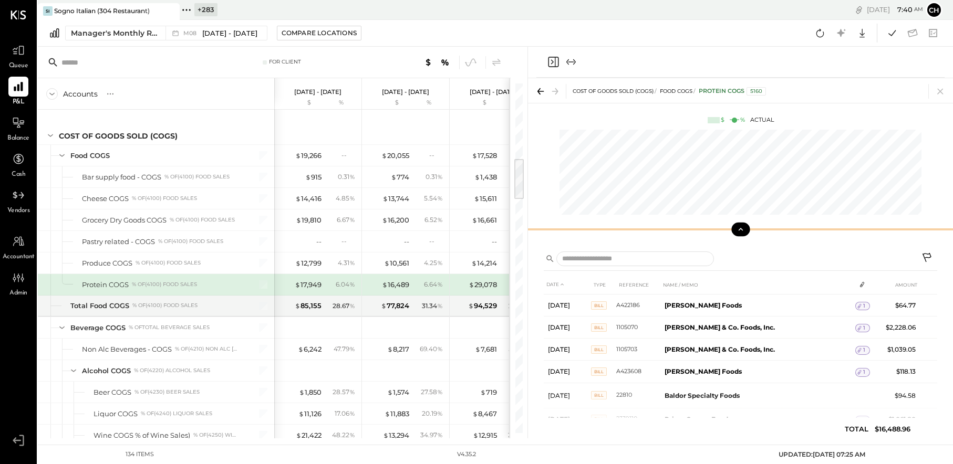
click at [737, 229] on icon at bounding box center [740, 229] width 9 height 9
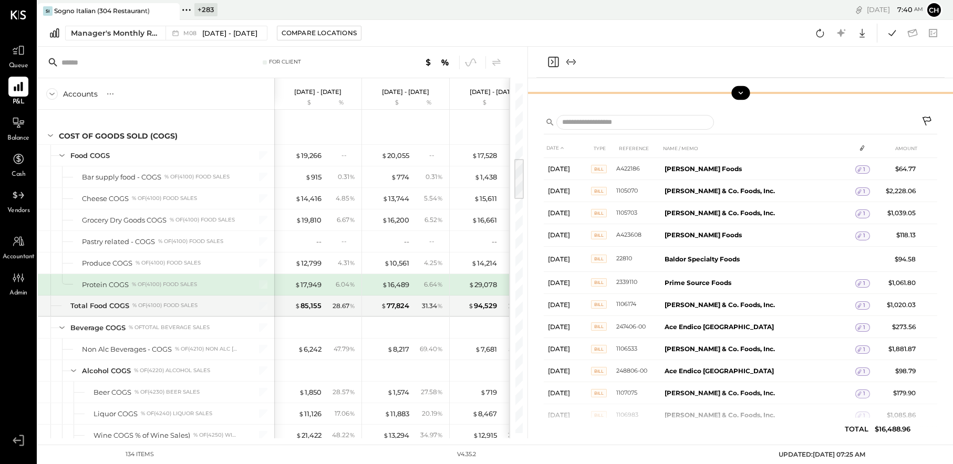
click at [551, 60] on icon "Close panel" at bounding box center [552, 62] width 3 height 5
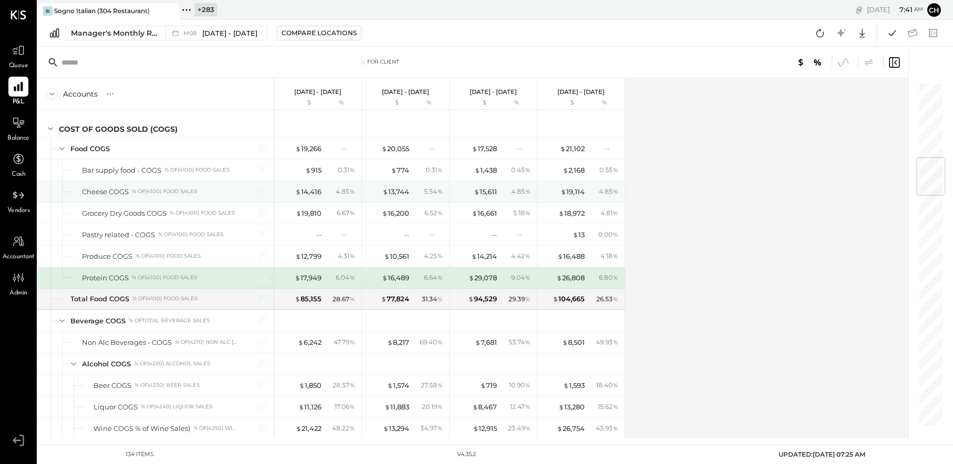
scroll to position [640, 0]
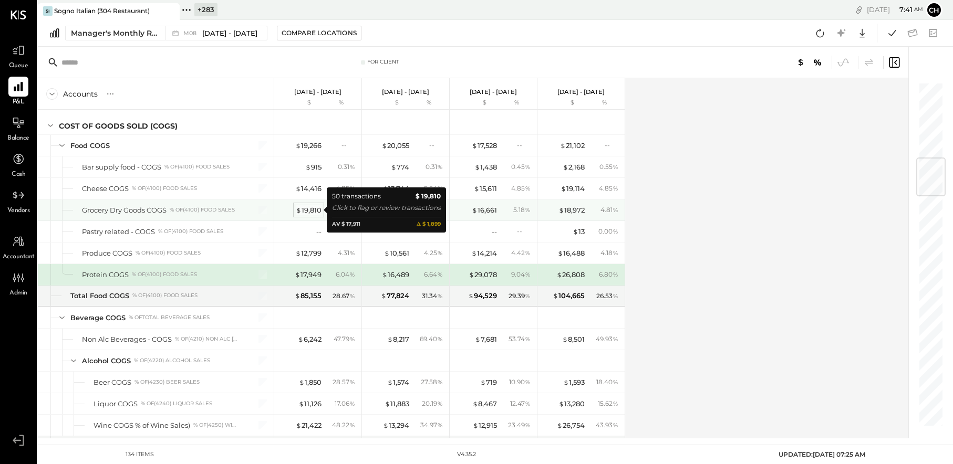
click at [300, 213] on span "$" at bounding box center [299, 210] width 6 height 8
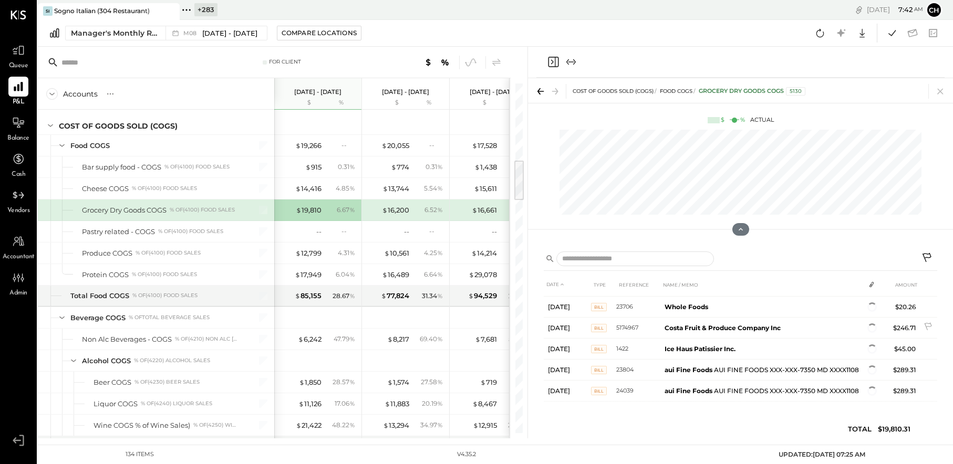
scroll to position [1027, 0]
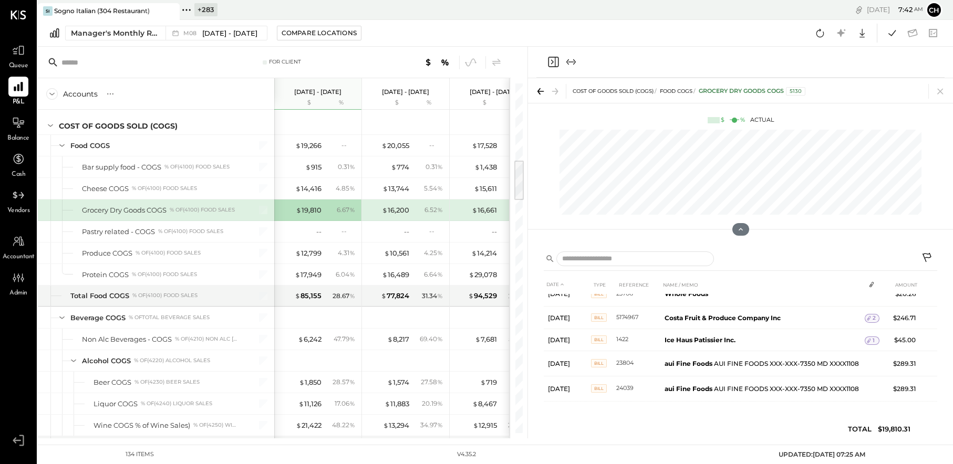
click at [553, 57] on icon "Close panel" at bounding box center [553, 62] width 11 height 11
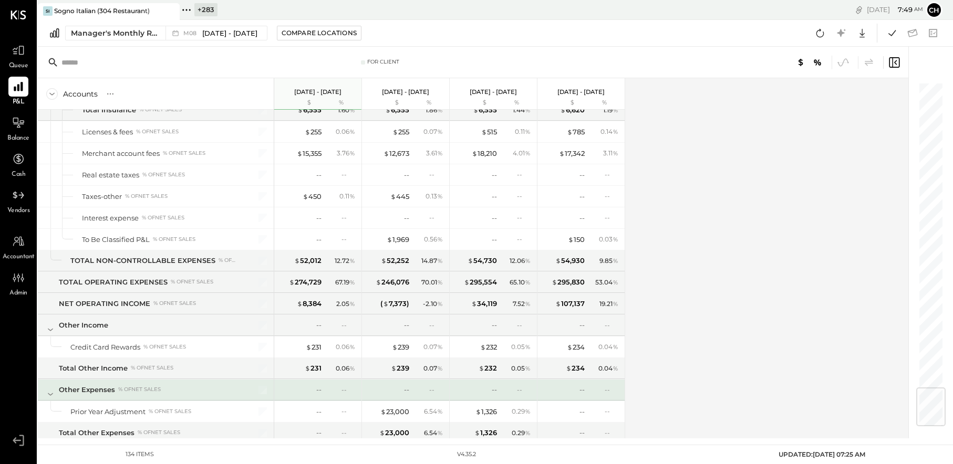
scroll to position [2579, 0]
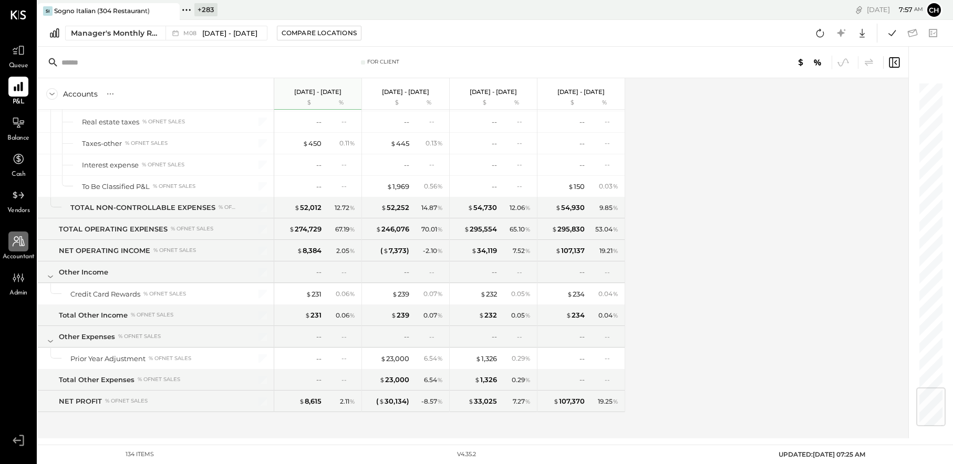
click at [14, 242] on icon at bounding box center [19, 242] width 14 height 14
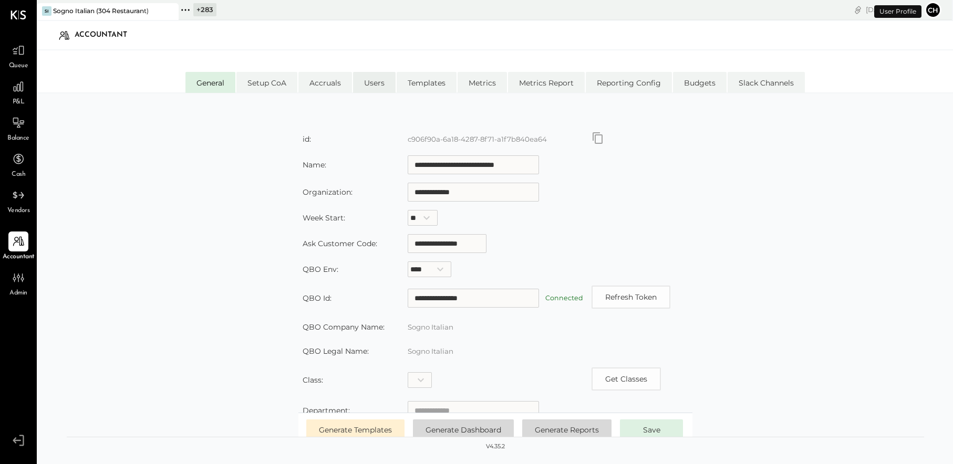
click at [373, 78] on li "Users" at bounding box center [374, 82] width 43 height 21
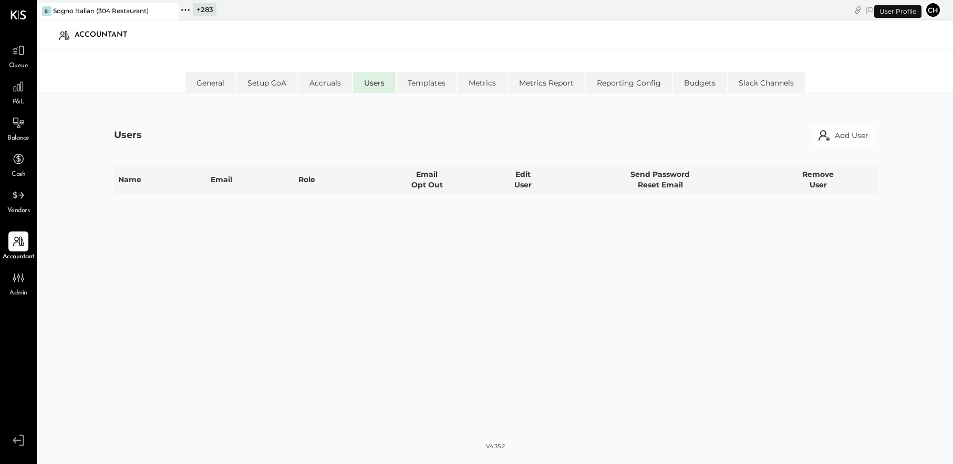
select select "*****"
select select "**********"
select select "*****"
select select "********"
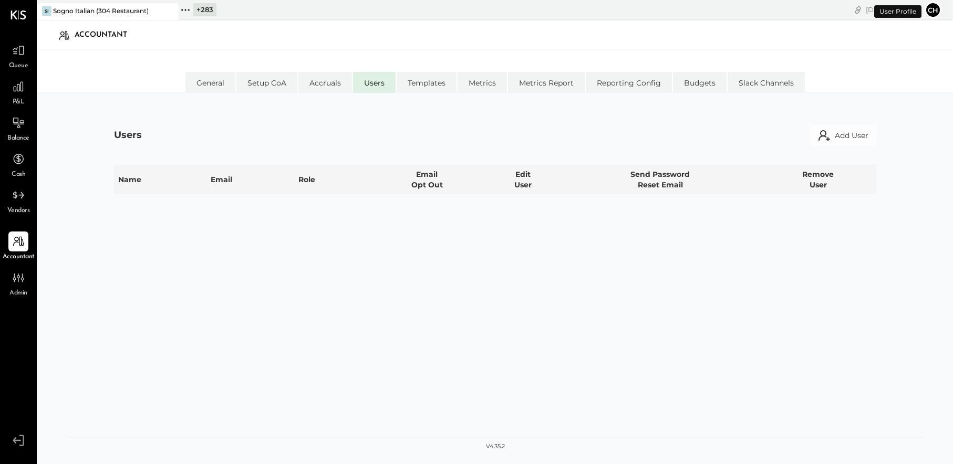
select select "**********"
select select "*****"
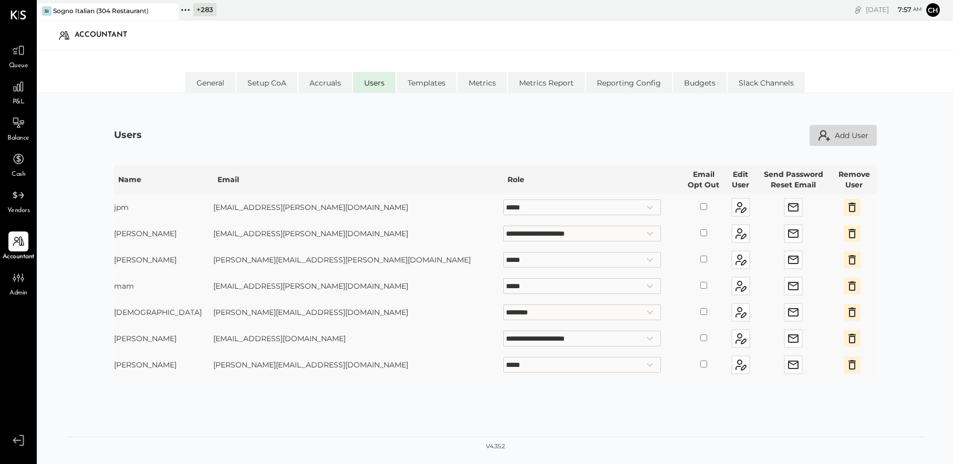
click at [856, 142] on button "Add User" at bounding box center [842, 135] width 67 height 21
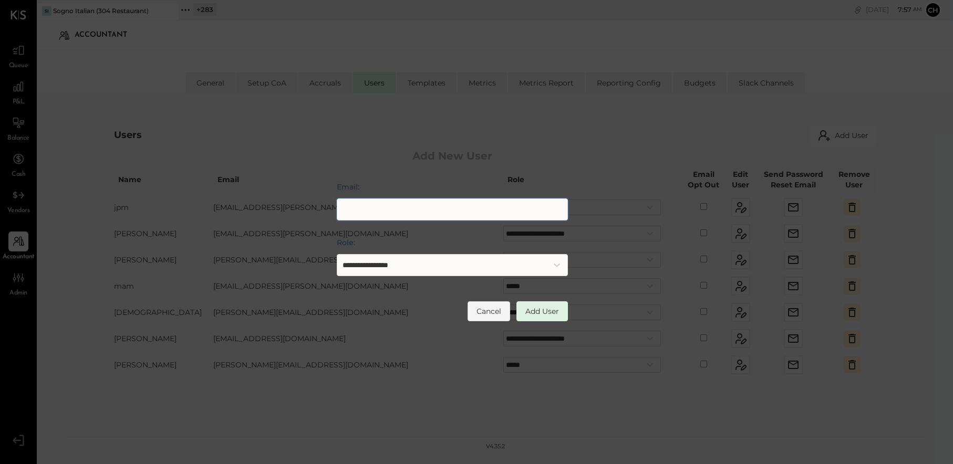
click at [494, 214] on input "Email:" at bounding box center [452, 210] width 231 height 22
type input "*"
type input "**********"
click at [542, 264] on select "**********" at bounding box center [452, 265] width 231 height 22
select select "********"
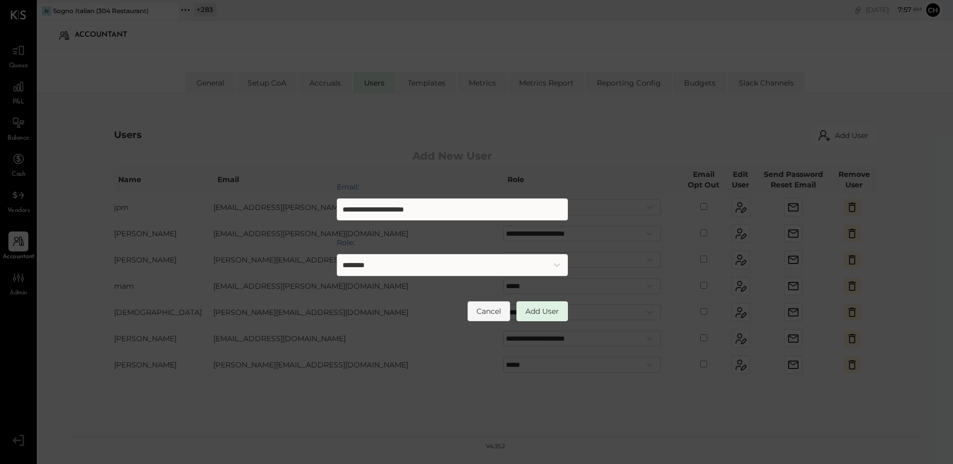
click at [337, 254] on select "**********" at bounding box center [452, 265] width 231 height 22
click at [543, 309] on button "Add User" at bounding box center [541, 311] width 51 height 20
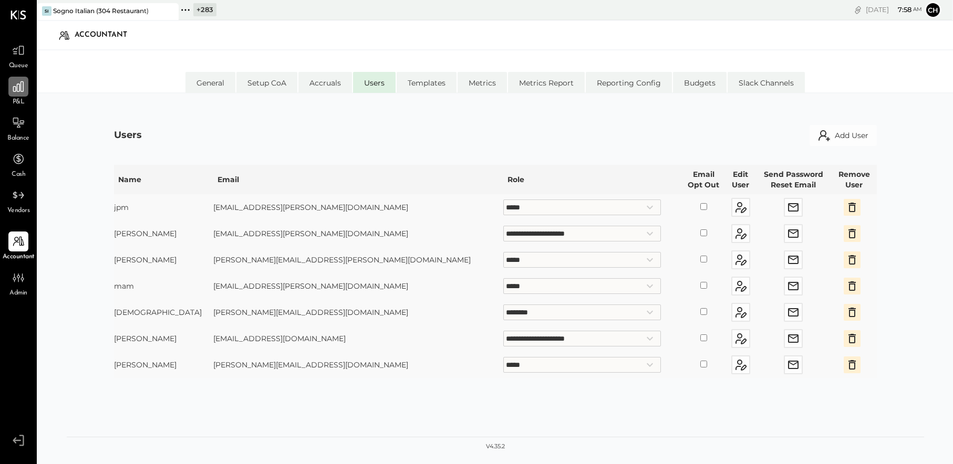
click at [20, 84] on icon at bounding box center [18, 86] width 11 height 11
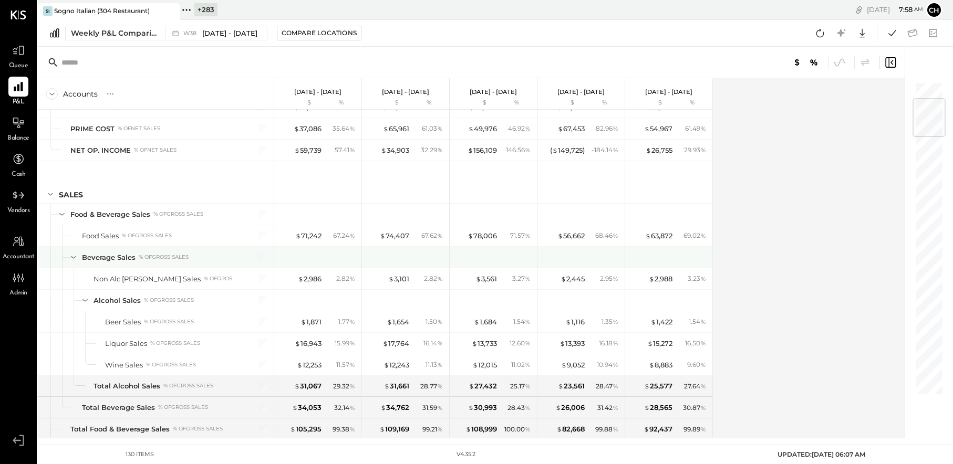
scroll to position [501, 0]
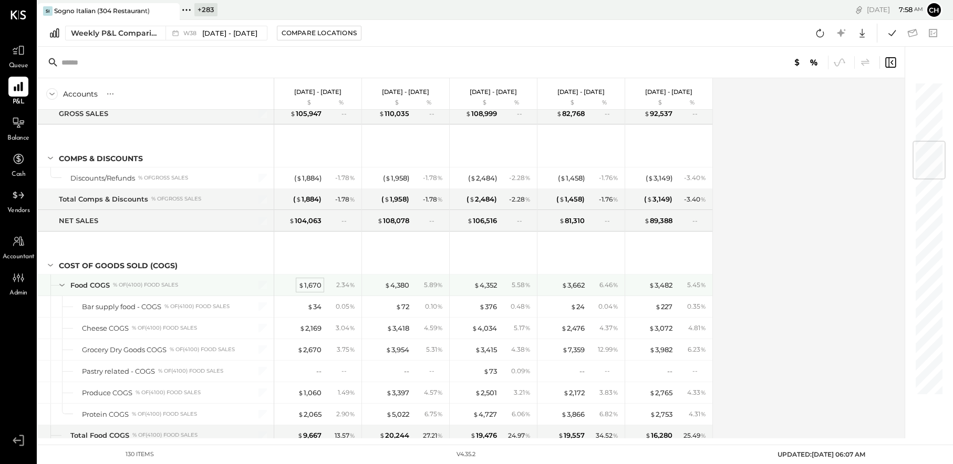
click at [306, 286] on div "$ 1,670" at bounding box center [309, 285] width 23 height 10
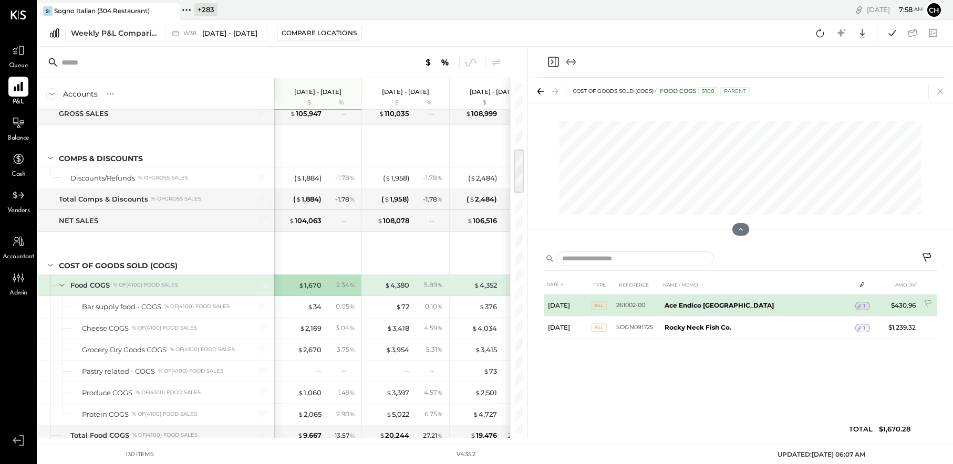
click at [856, 304] on icon at bounding box center [859, 306] width 7 height 7
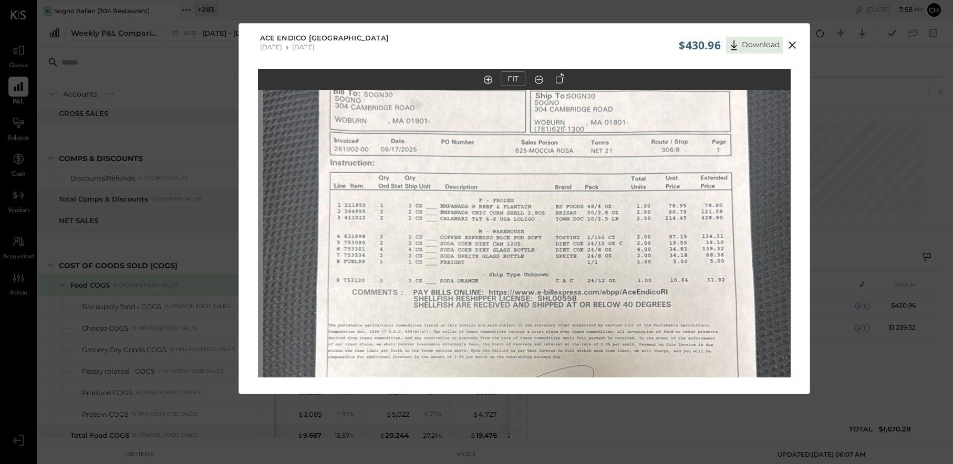
drag, startPoint x: 582, startPoint y: 175, endPoint x: 588, endPoint y: 283, distance: 107.8
click at [588, 283] on img at bounding box center [529, 312] width 533 height 947
click at [795, 43] on icon at bounding box center [792, 45] width 13 height 13
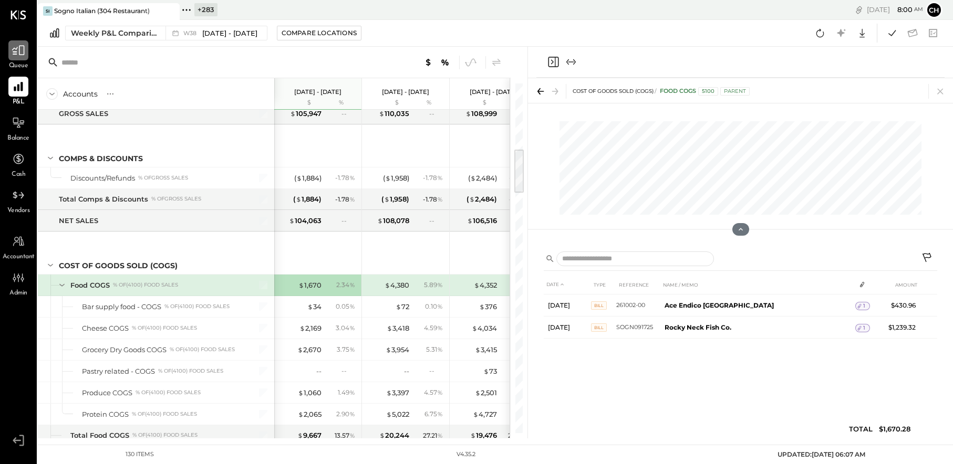
click at [22, 56] on icon at bounding box center [19, 51] width 14 height 14
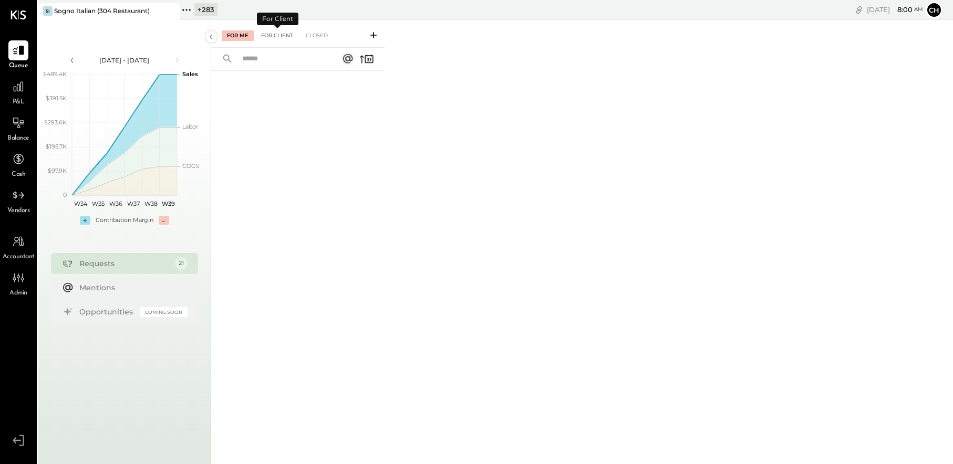
click at [282, 36] on div "For Client" at bounding box center [277, 35] width 43 height 11
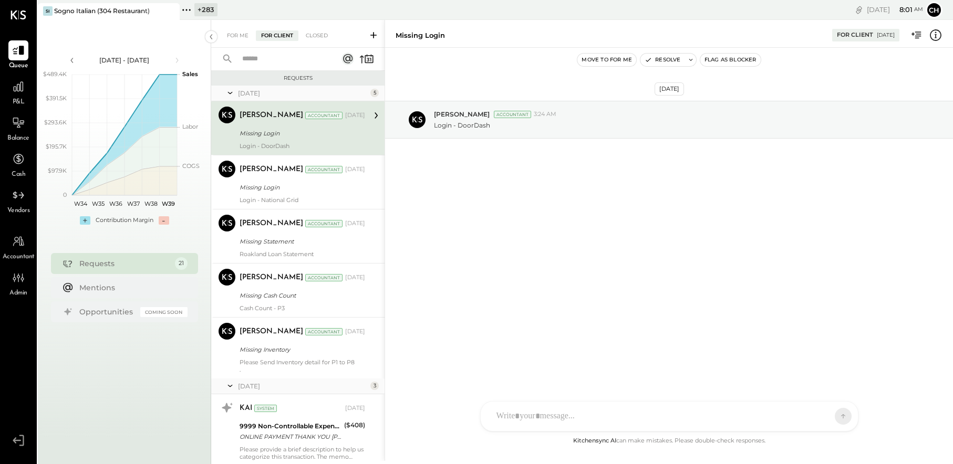
click at [231, 88] on icon at bounding box center [230, 93] width 11 height 26
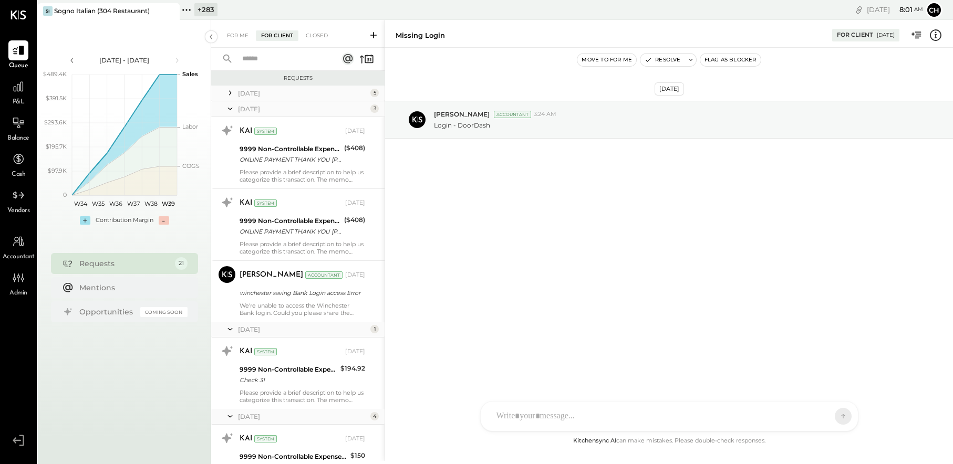
click at [228, 107] on icon at bounding box center [230, 109] width 11 height 26
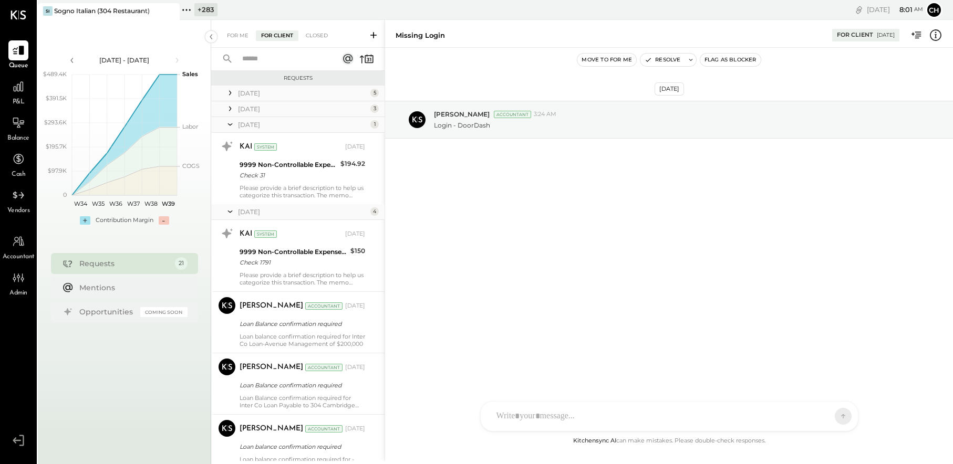
click at [226, 123] on icon at bounding box center [230, 124] width 11 height 26
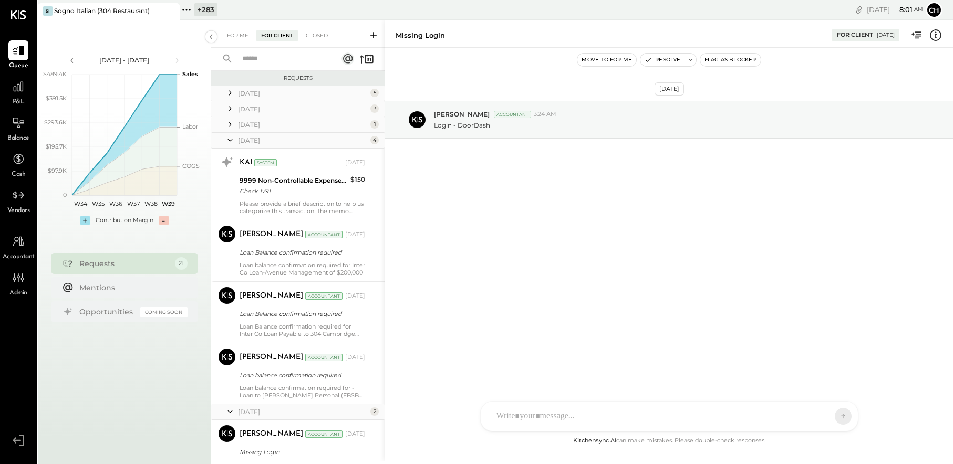
click at [226, 141] on icon at bounding box center [230, 140] width 11 height 26
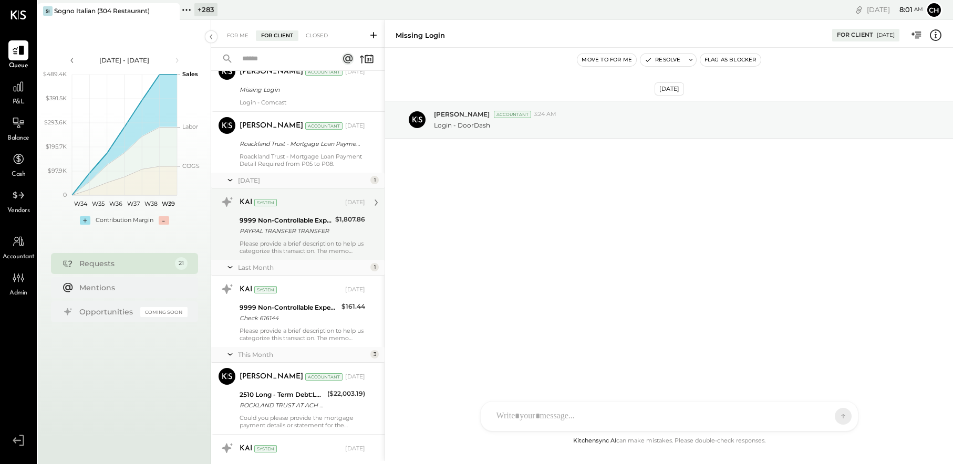
scroll to position [67, 0]
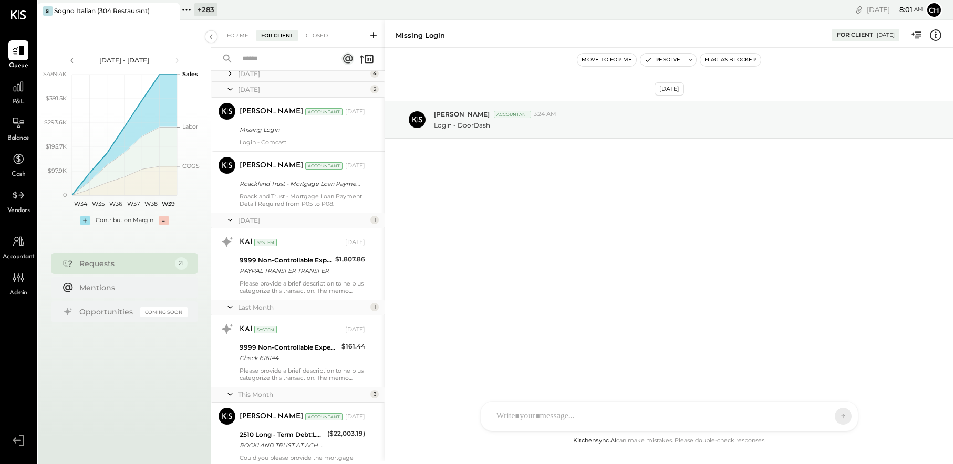
click at [229, 89] on icon at bounding box center [230, 89] width 11 height 26
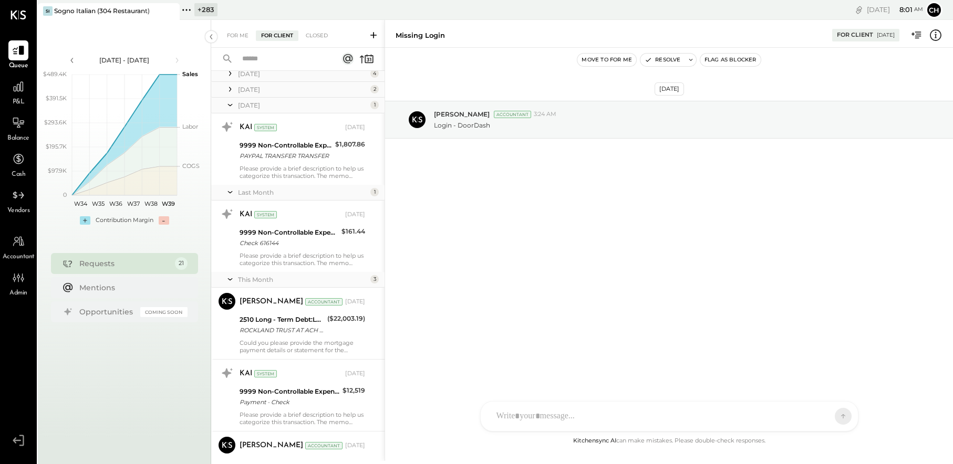
click at [230, 102] on icon at bounding box center [230, 105] width 11 height 26
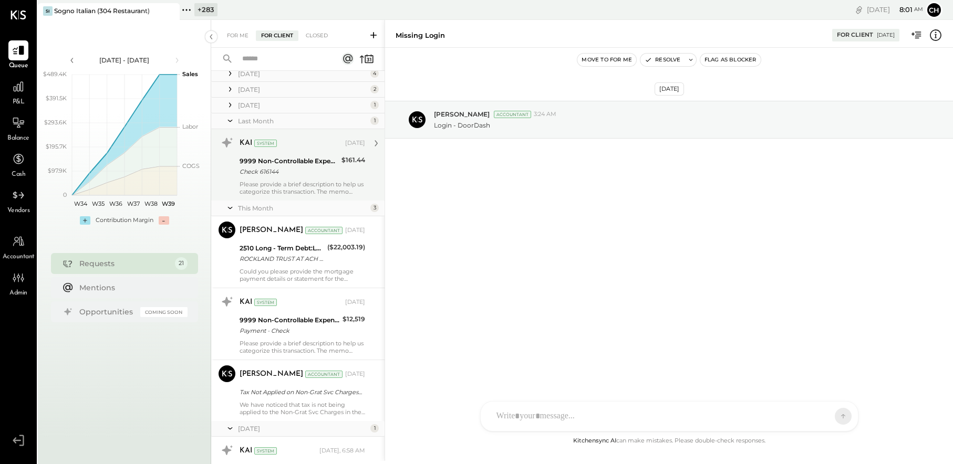
click at [283, 162] on div "9999 Non-Controllable Expenses:To Be Classified P&L" at bounding box center [288, 161] width 99 height 11
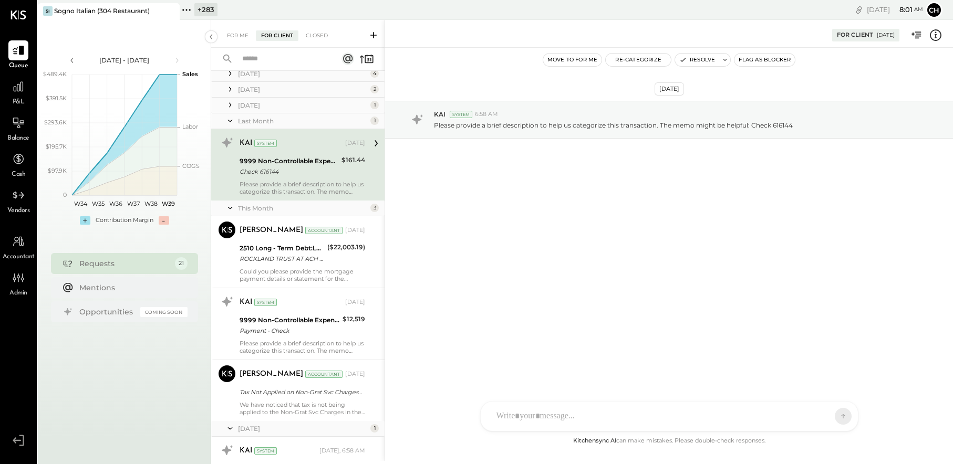
click at [374, 35] on icon at bounding box center [373, 35] width 6 height 6
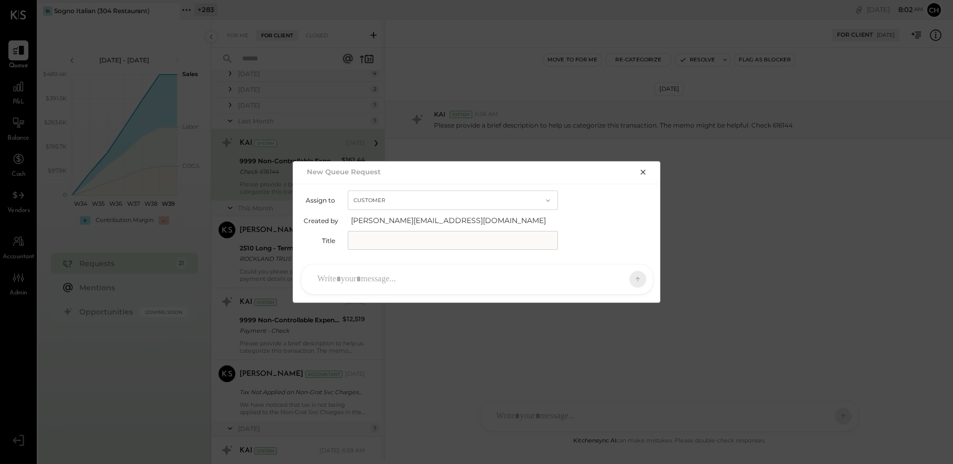
click at [460, 194] on button "Customer" at bounding box center [453, 200] width 210 height 19
click at [459, 216] on div "Accountant" at bounding box center [452, 219] width 209 height 19
click at [455, 242] on input "text" at bounding box center [453, 240] width 210 height 19
type input "**********"
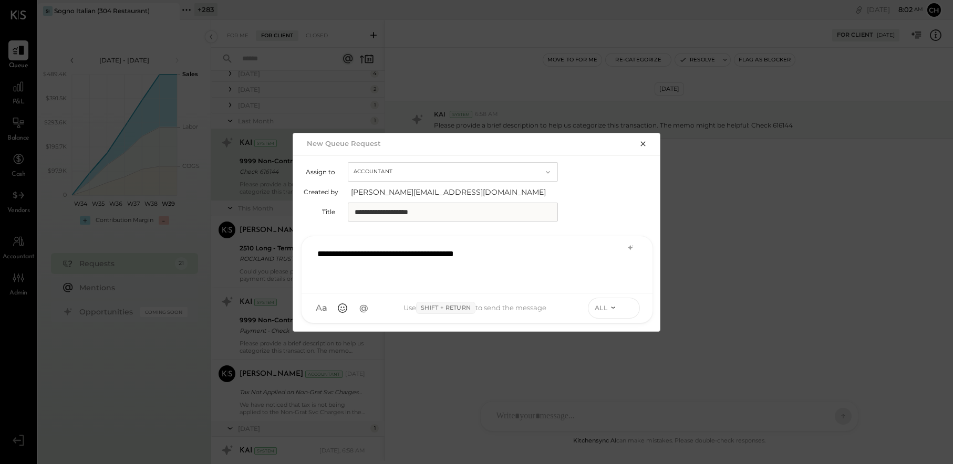
click at [633, 306] on icon at bounding box center [628, 308] width 9 height 11
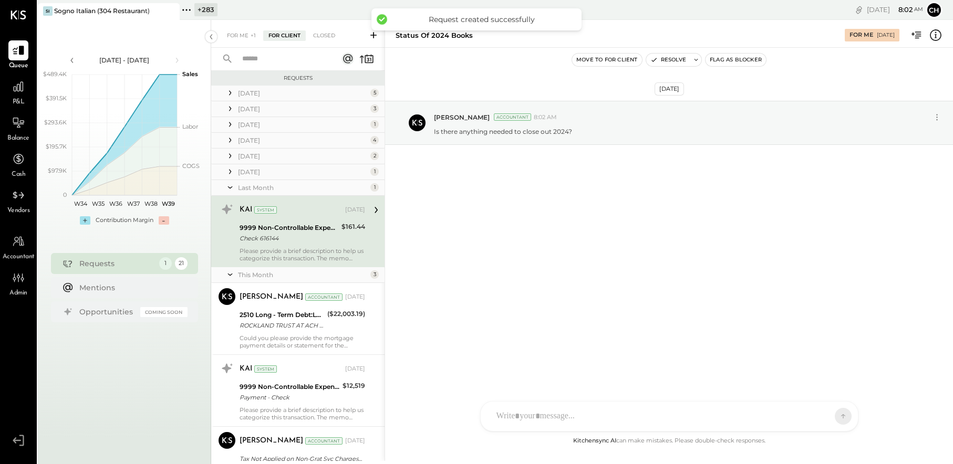
scroll to position [143, 0]
